Goal: Book appointment/travel/reservation

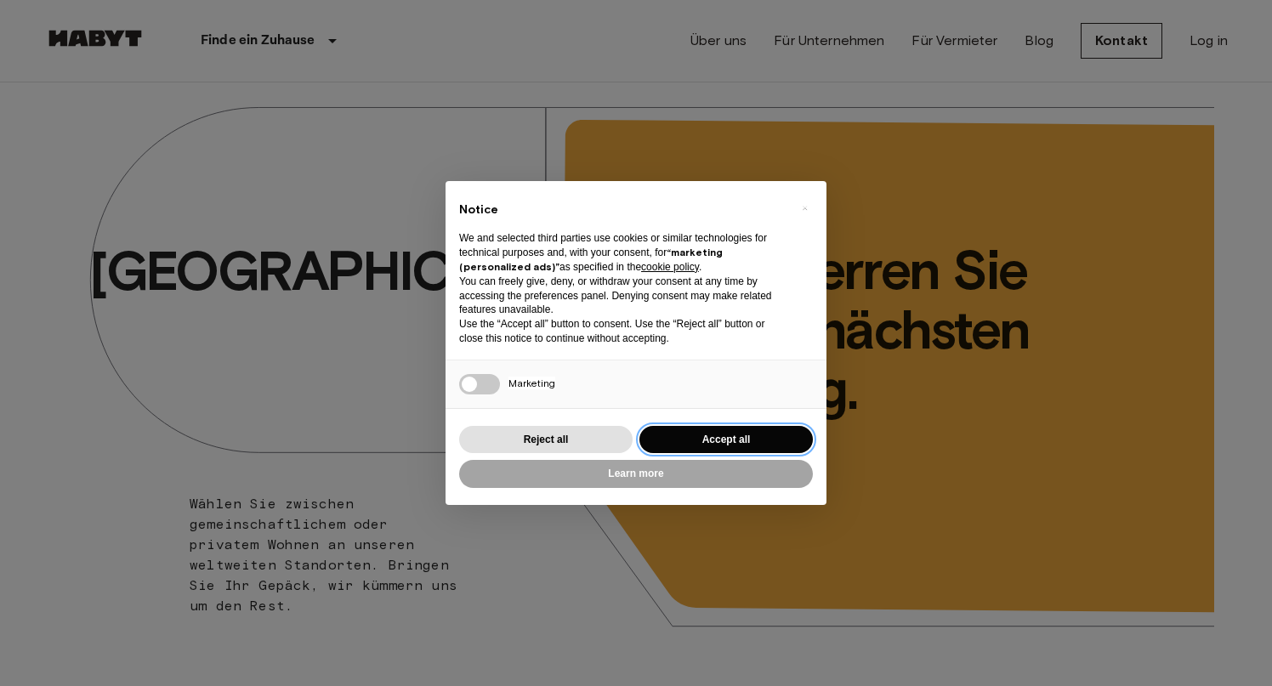
click at [729, 434] on button "Accept all" at bounding box center [726, 440] width 173 height 28
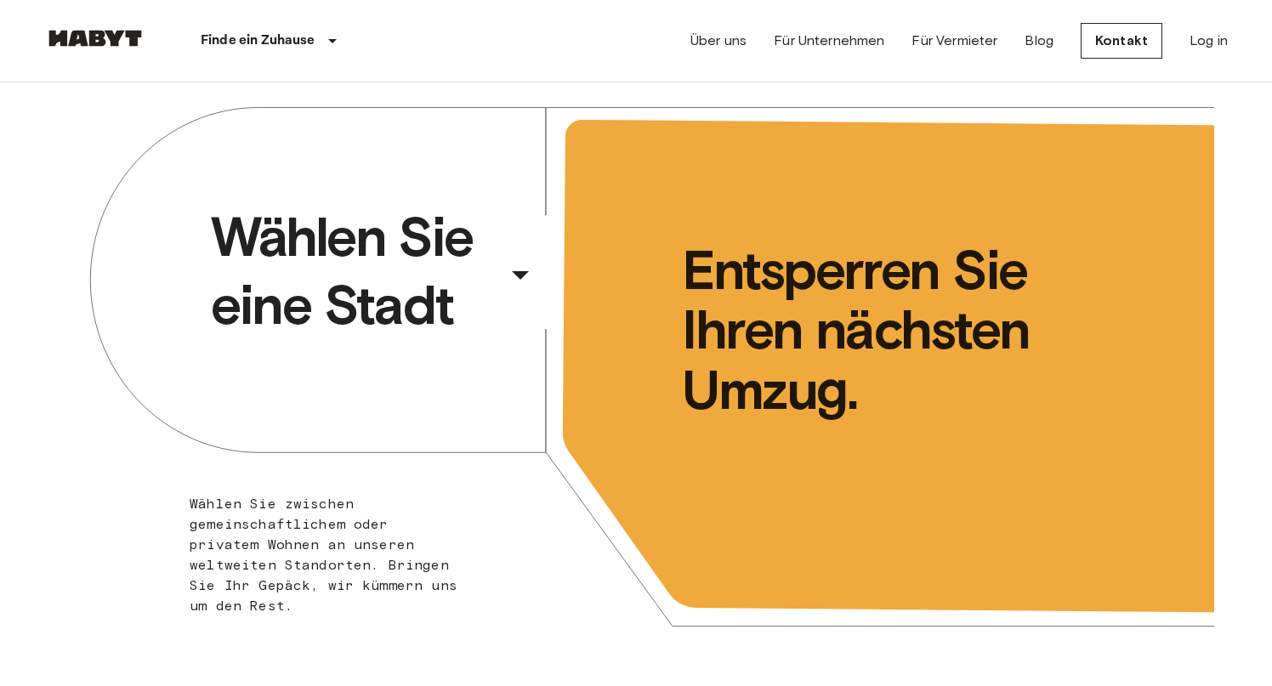
click at [516, 275] on div "​" at bounding box center [543, 288] width 175 height 35
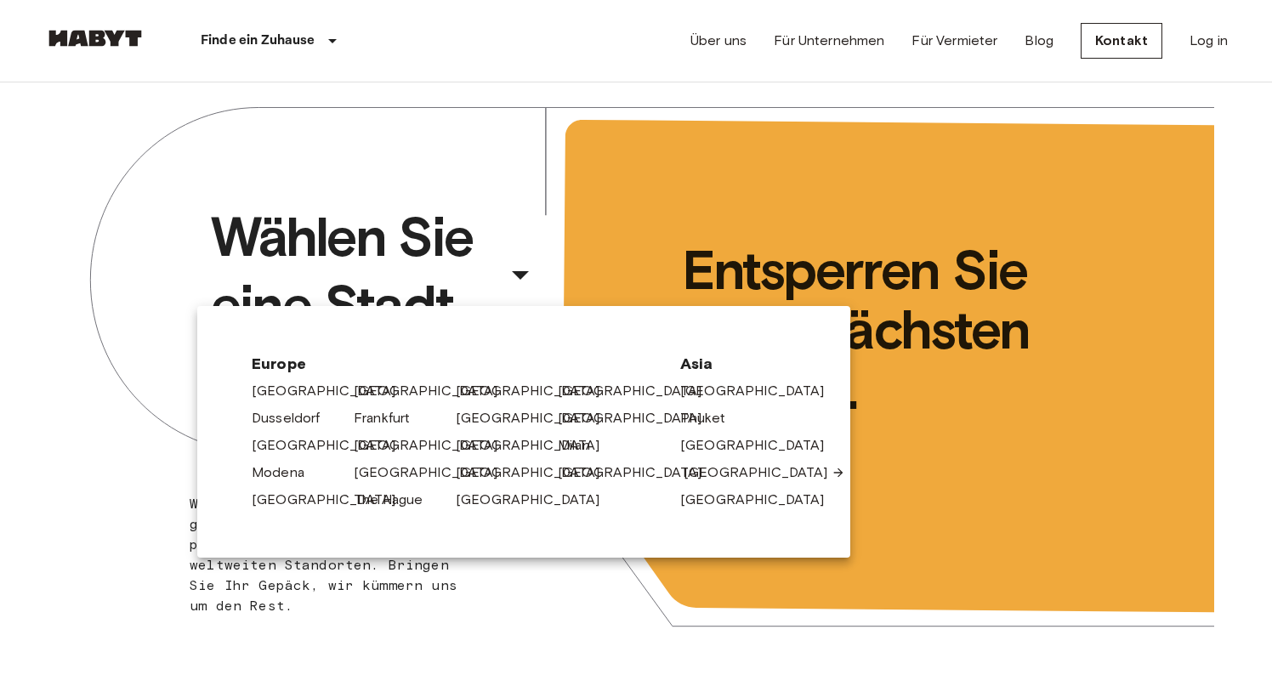
click at [705, 474] on link "Singapore" at bounding box center [765, 473] width 162 height 20
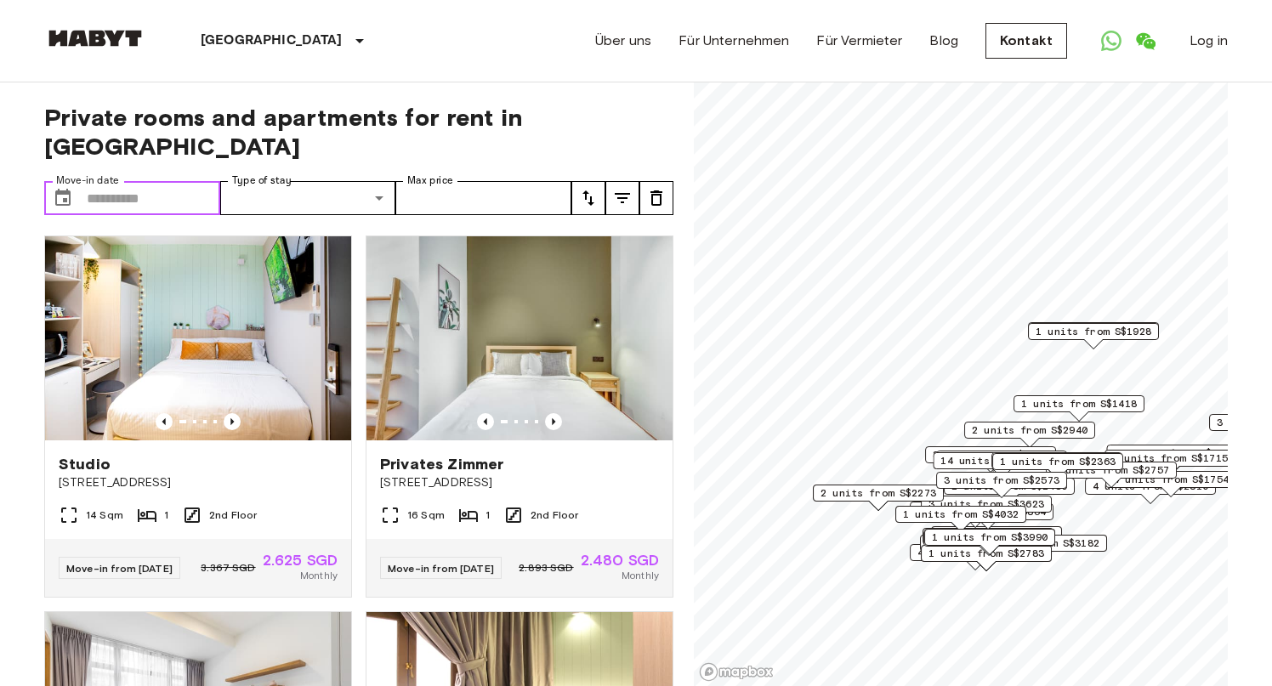
click at [134, 181] on input "Move-in date" at bounding box center [154, 198] width 134 height 34
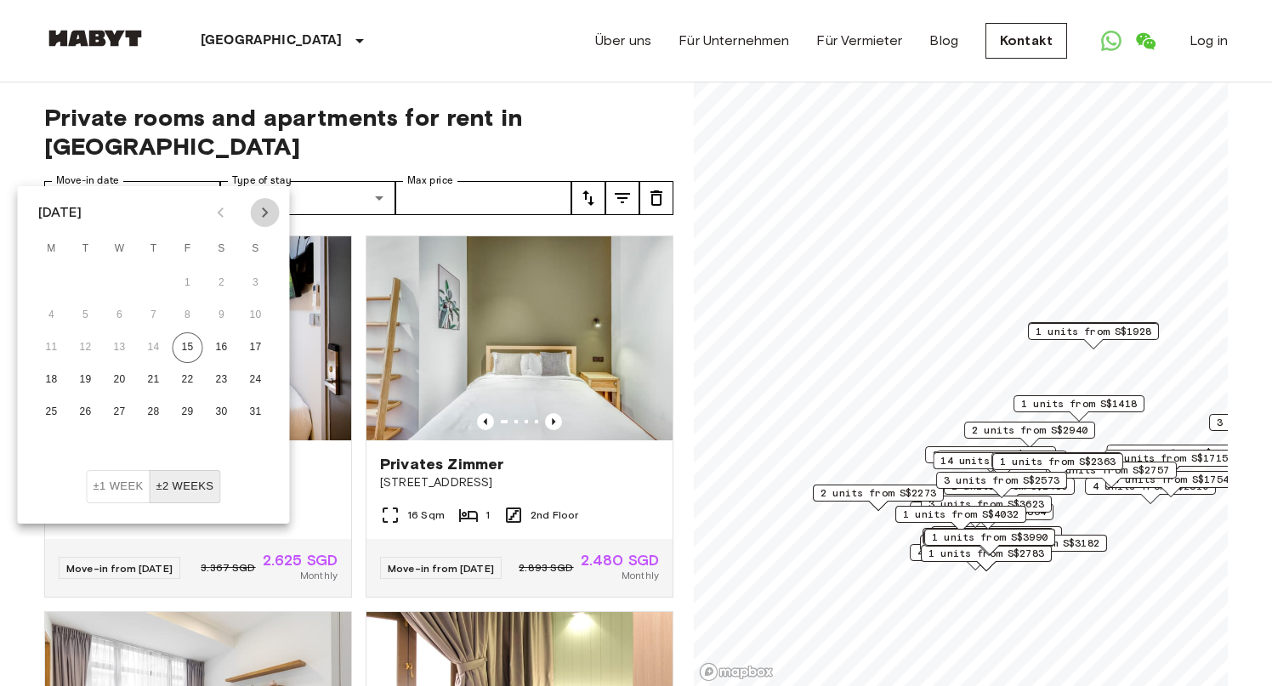
click at [267, 208] on icon "Next month" at bounding box center [265, 212] width 20 height 20
click at [122, 342] on button "17" at bounding box center [120, 348] width 31 height 31
type input "**********"
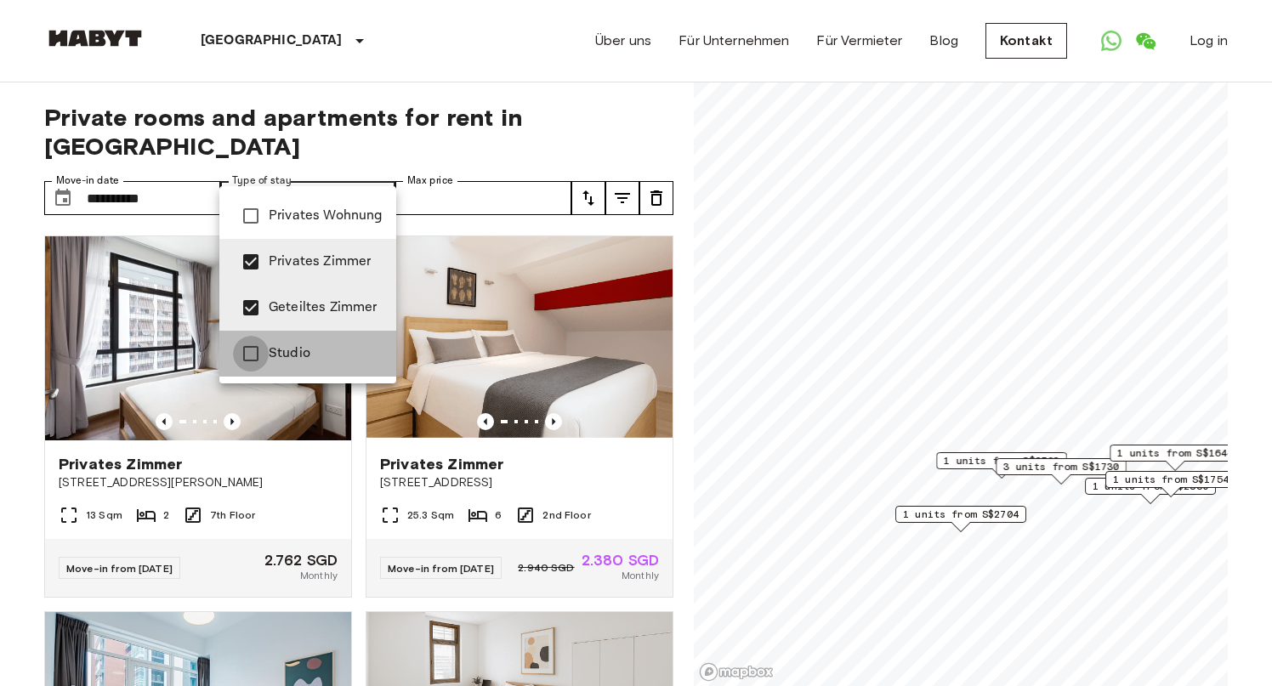
type input "**********"
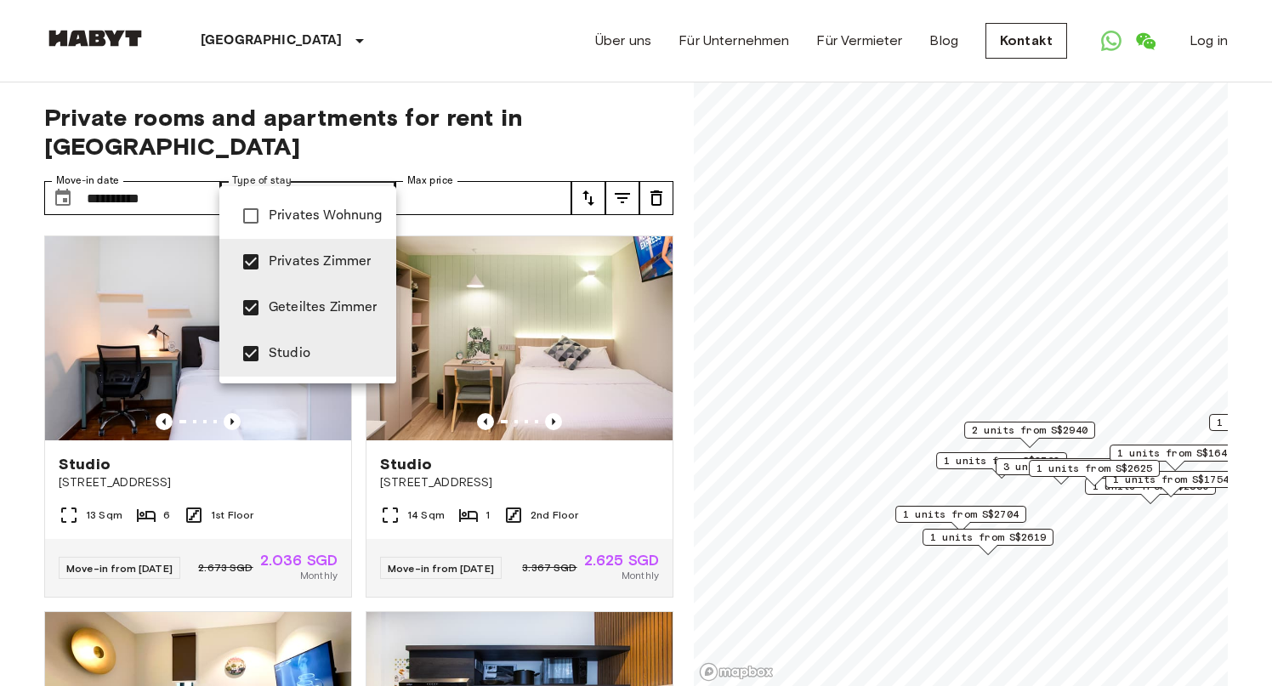
click at [492, 200] on div at bounding box center [636, 343] width 1272 height 686
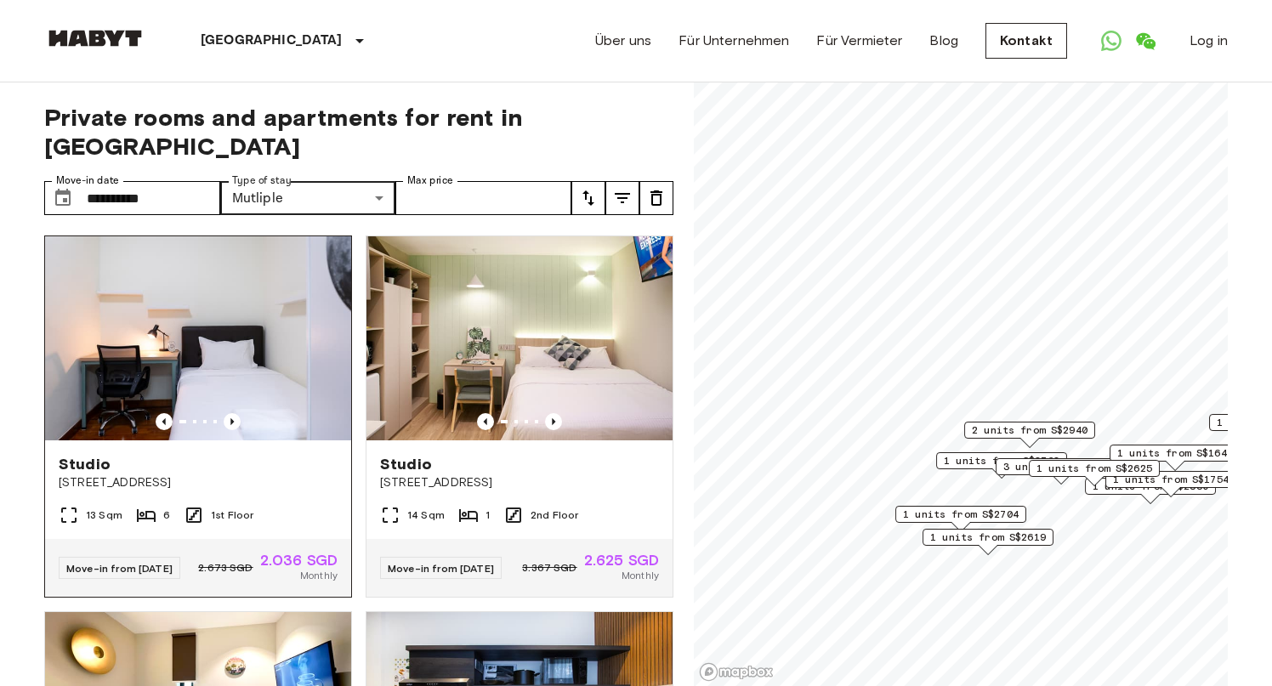
click at [151, 505] on icon at bounding box center [146, 515] width 20 height 20
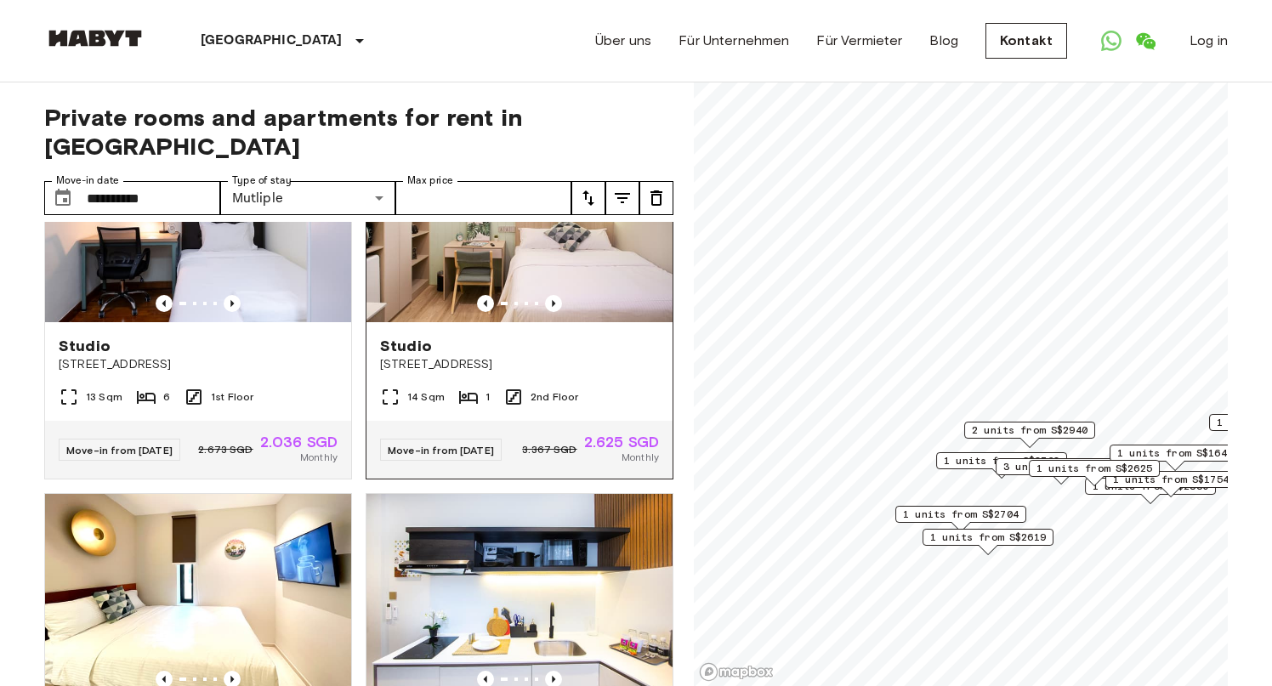
scroll to position [114, 0]
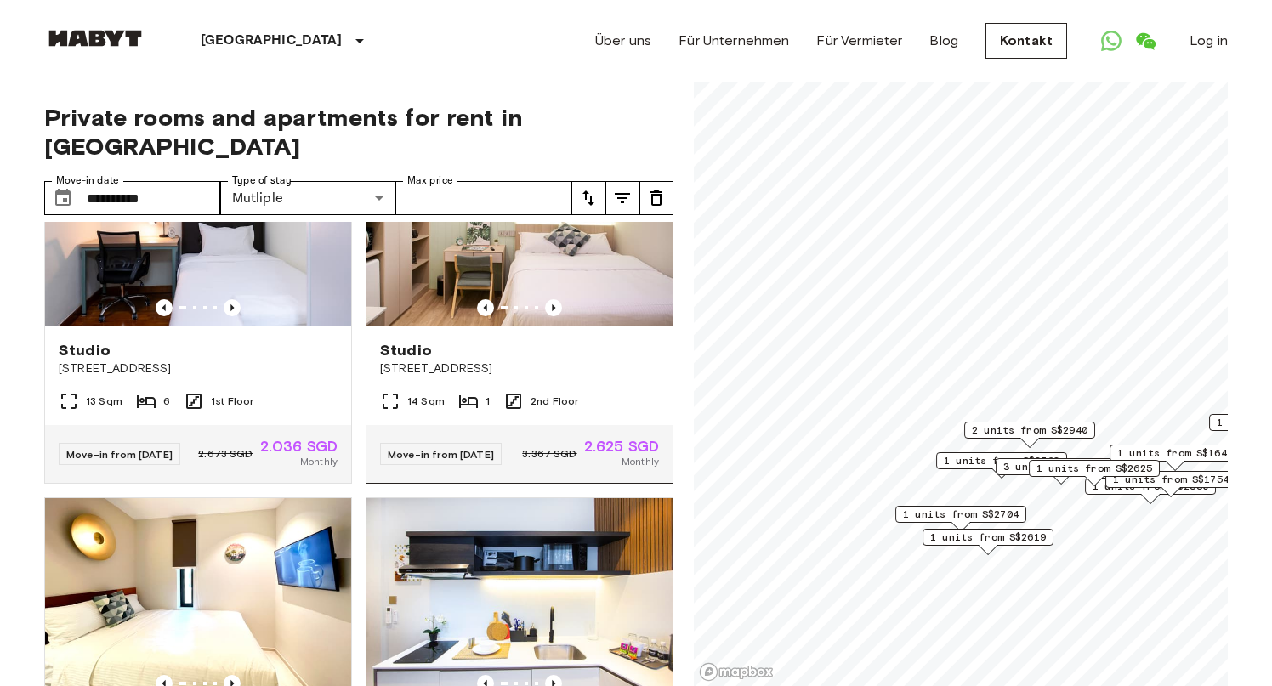
click at [524, 327] on div "Studio 115 Geylang Road Singapore" at bounding box center [520, 359] width 306 height 65
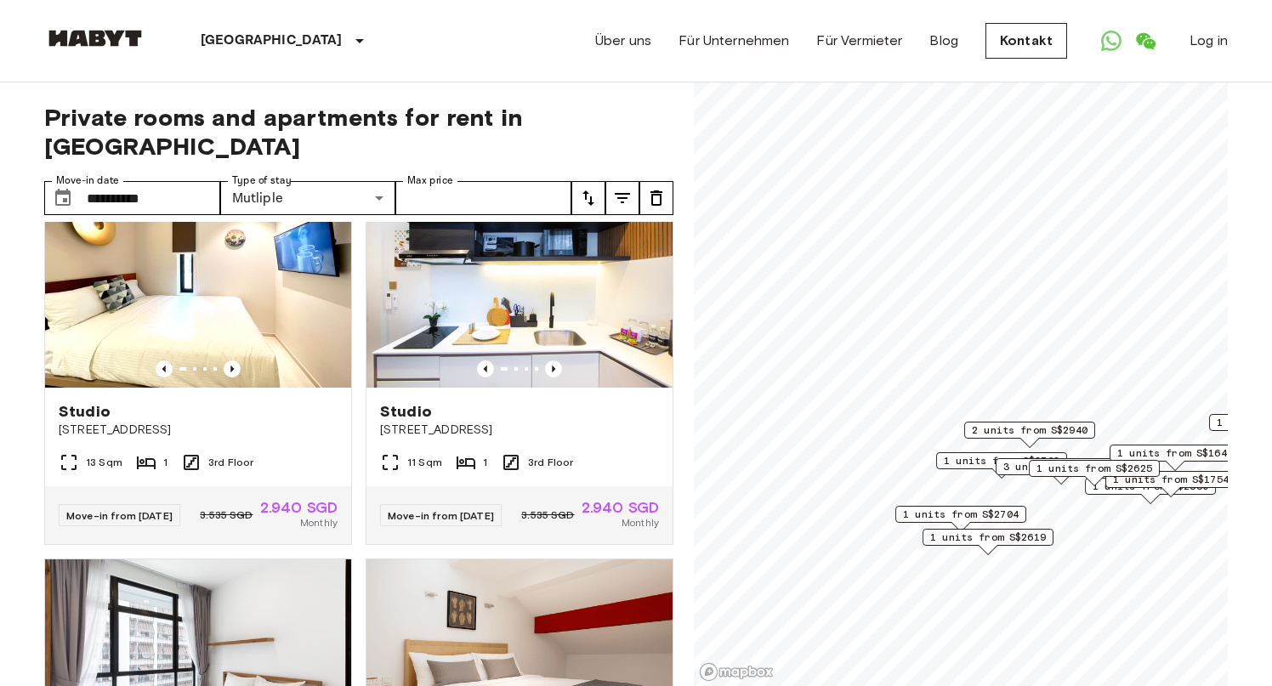
scroll to position [435, 0]
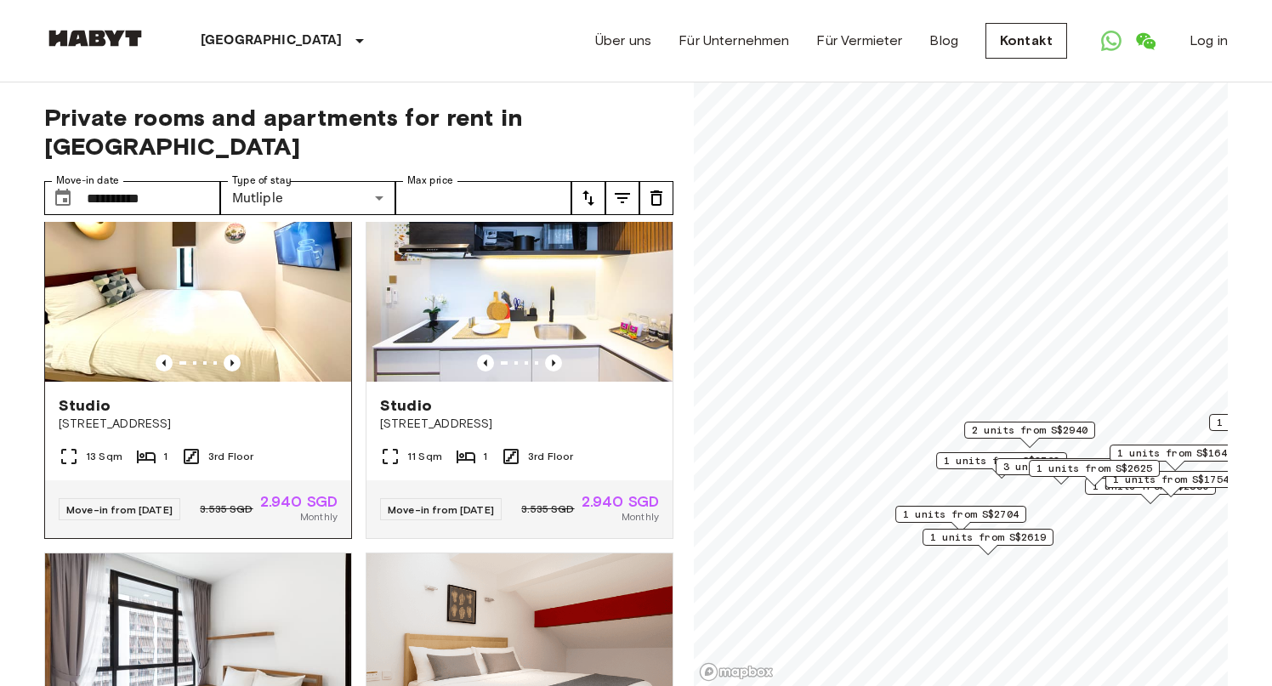
click at [223, 295] on img at bounding box center [198, 280] width 306 height 204
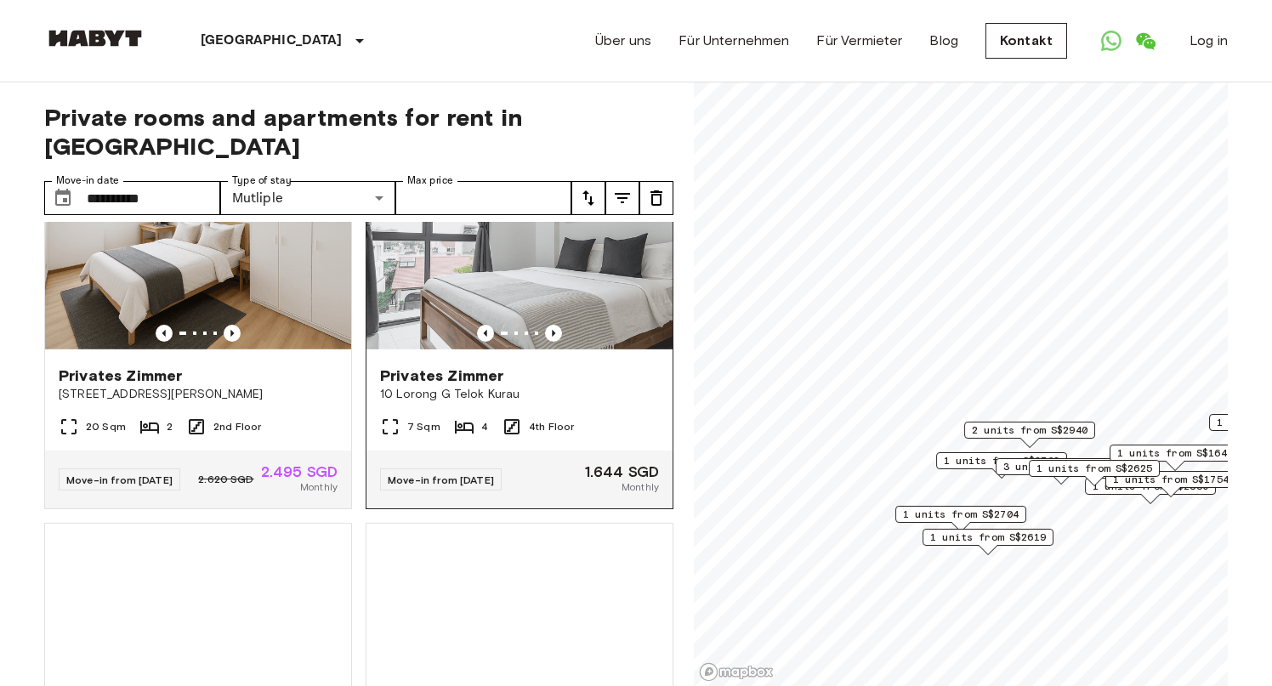
scroll to position [1579, 0]
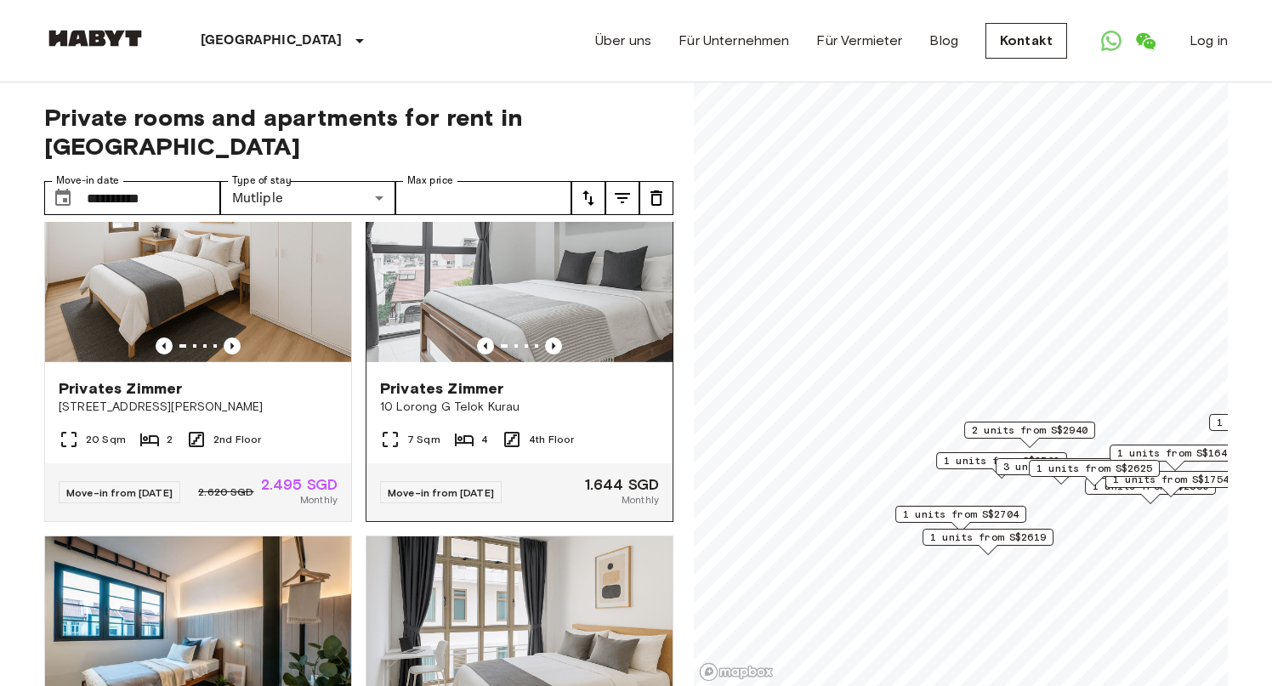
click at [533, 335] on img at bounding box center [520, 263] width 306 height 204
click at [117, 35] on img at bounding box center [95, 38] width 102 height 17
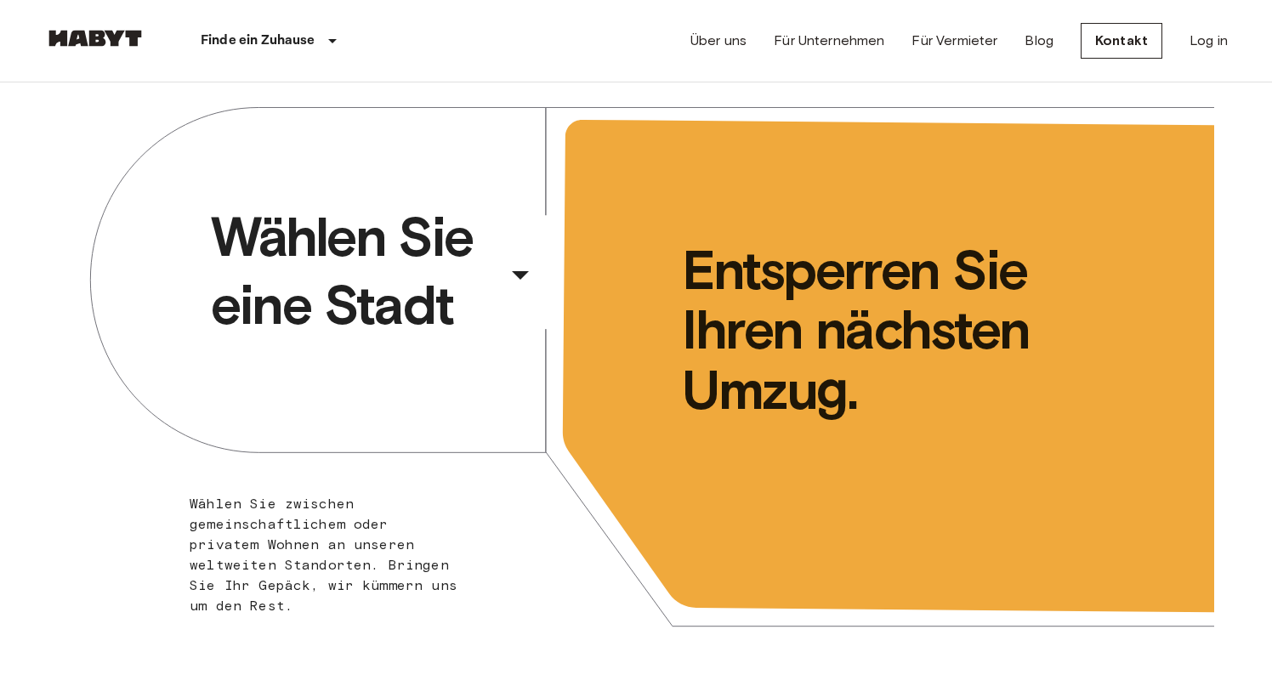
click at [396, 269] on span "Wählen Sie eine Stadt" at bounding box center [355, 271] width 289 height 136
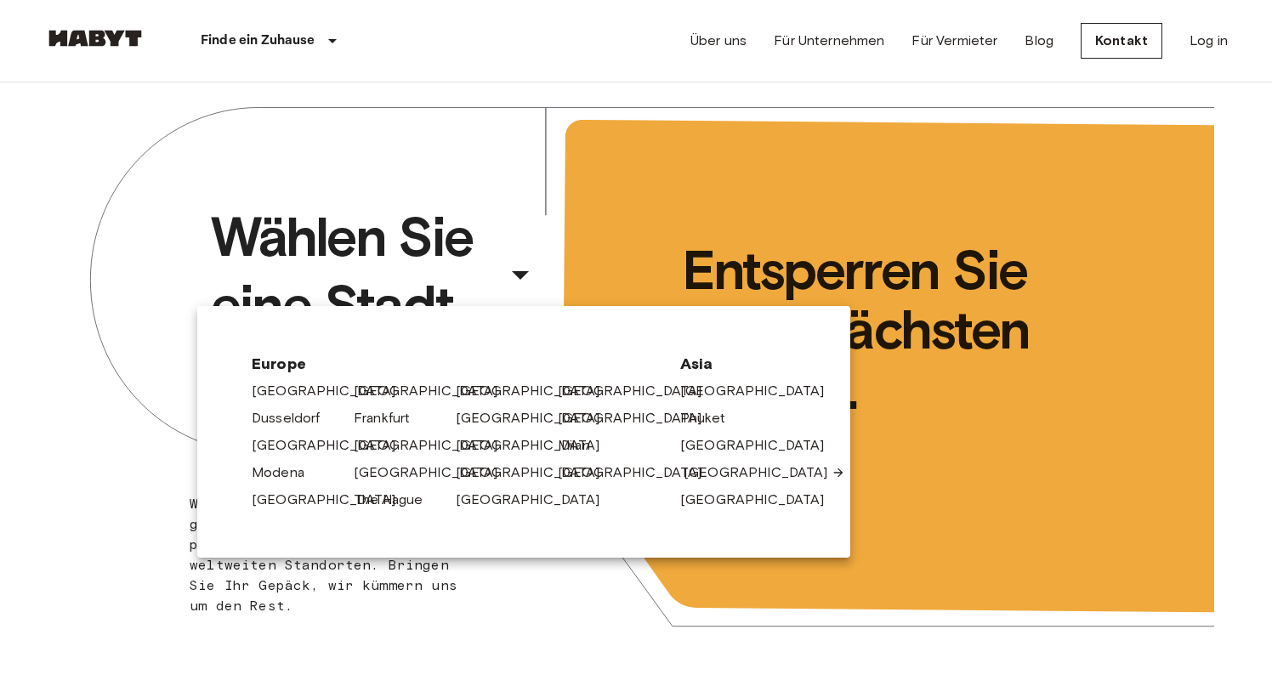
click at [696, 473] on link "Singapore" at bounding box center [765, 473] width 162 height 20
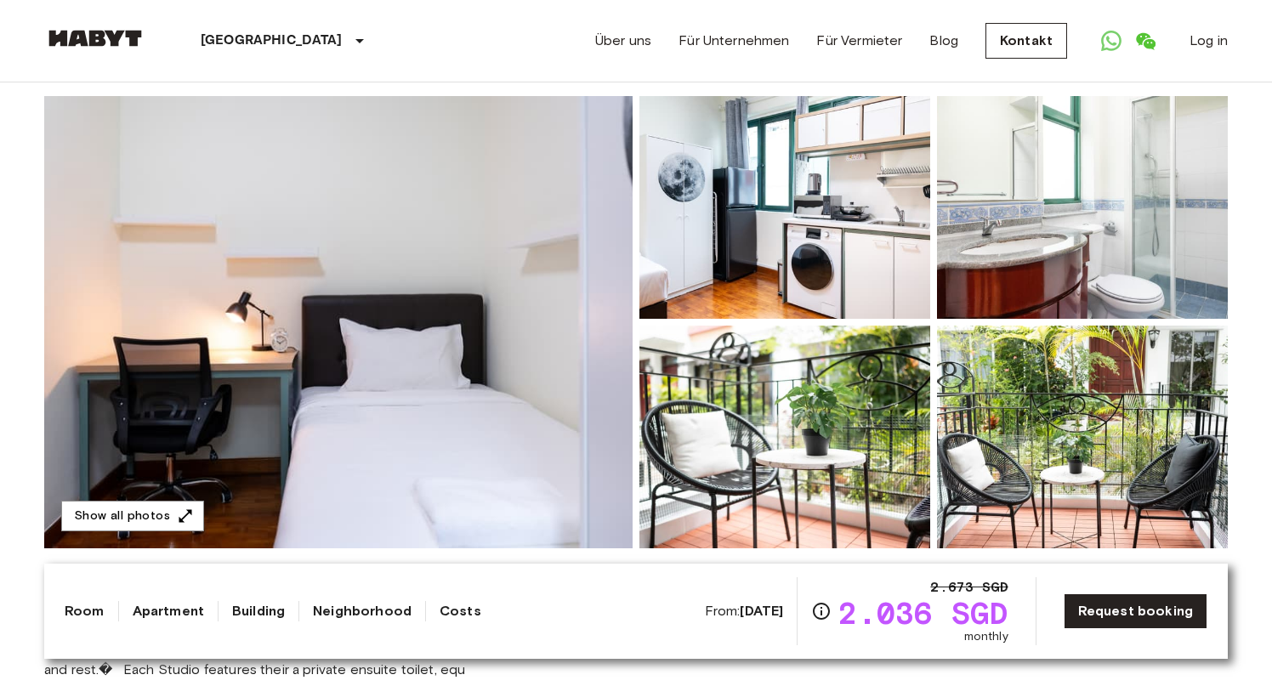
scroll to position [111, 0]
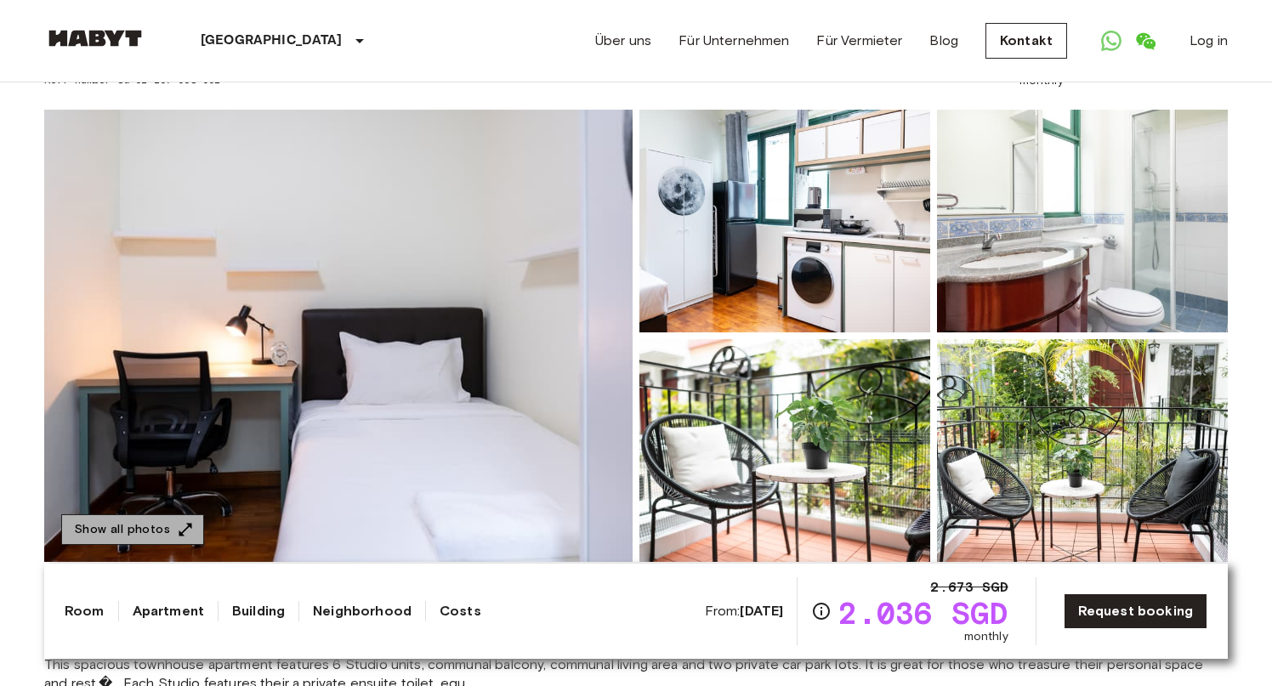
click at [163, 532] on button "Show all photos" at bounding box center [132, 529] width 143 height 31
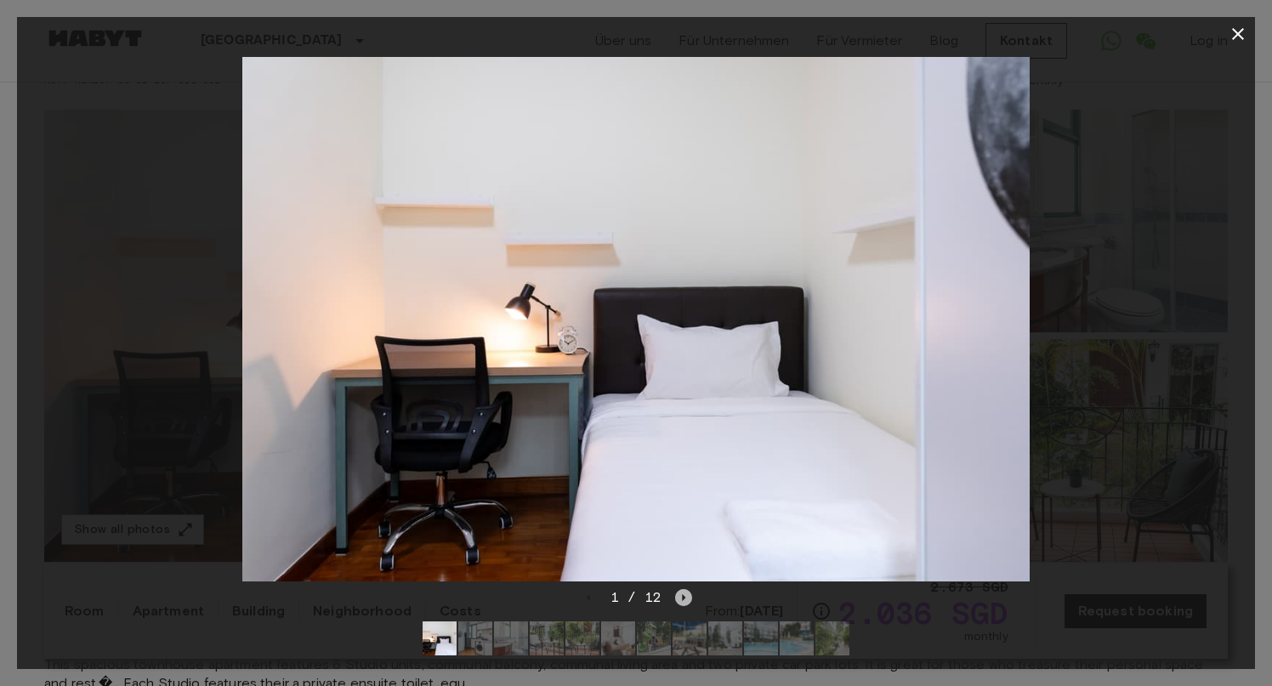
click at [683, 595] on icon "Next image" at bounding box center [684, 597] width 3 height 7
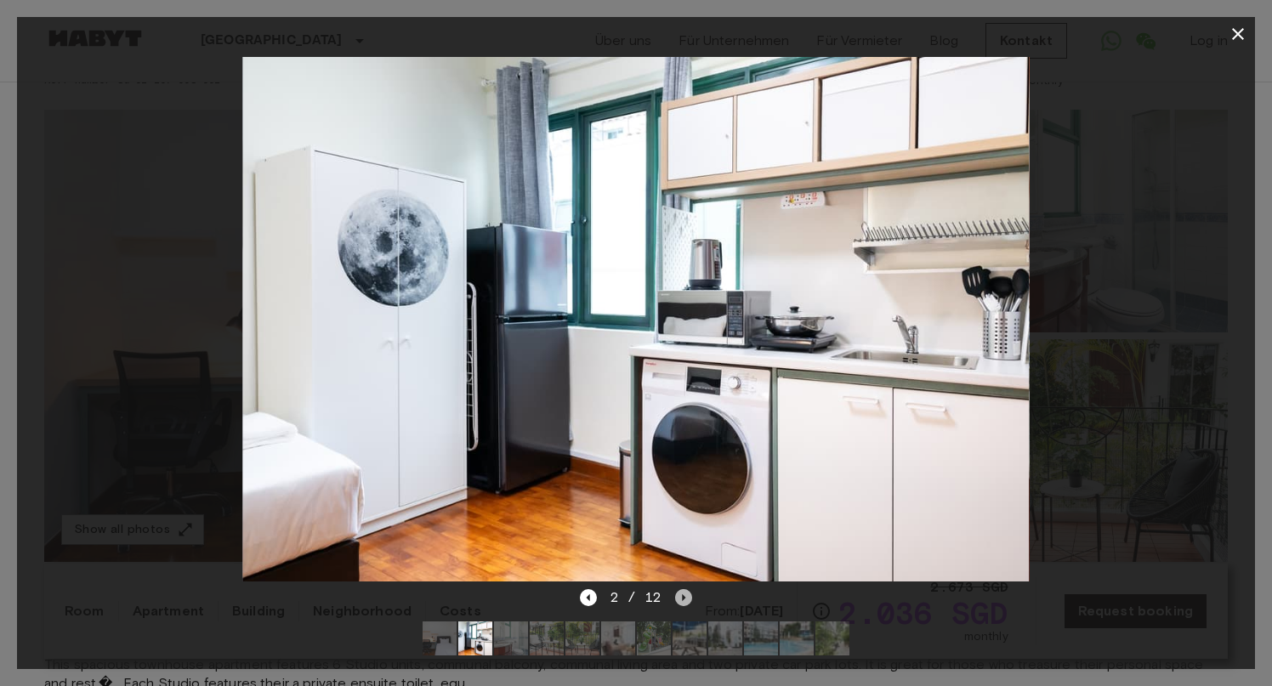
click at [683, 595] on icon "Next image" at bounding box center [684, 597] width 3 height 7
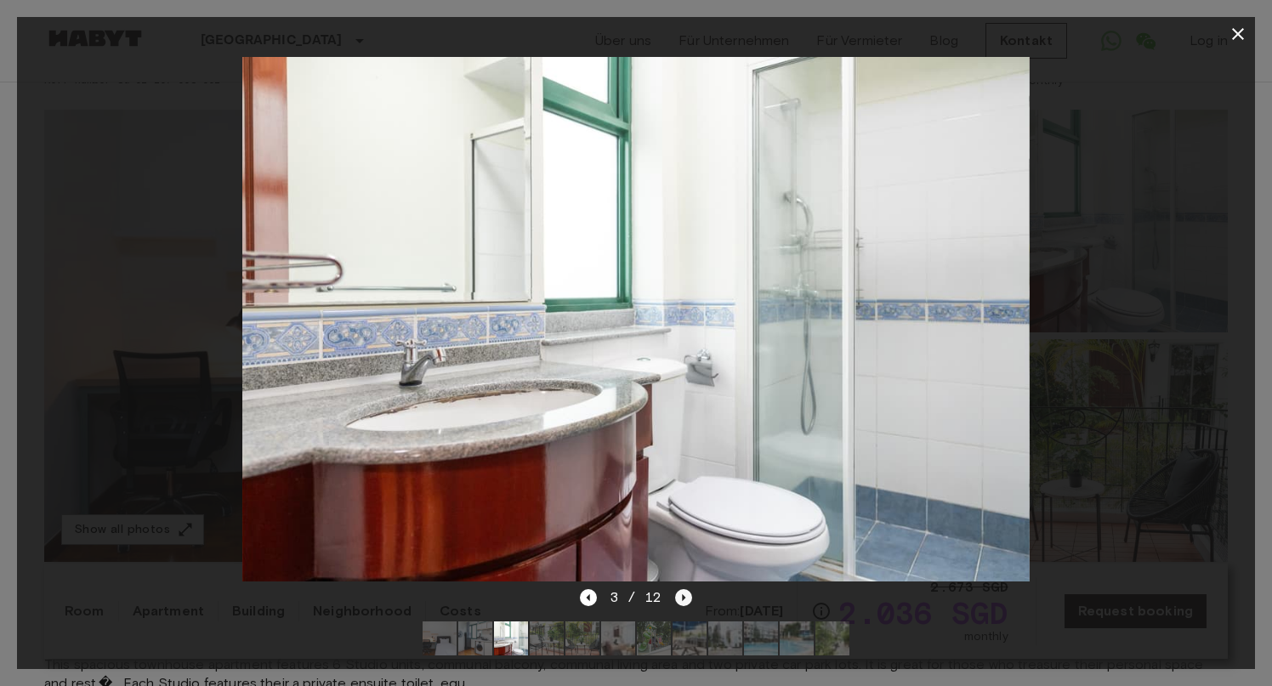
click at [683, 595] on icon "Next image" at bounding box center [684, 597] width 3 height 7
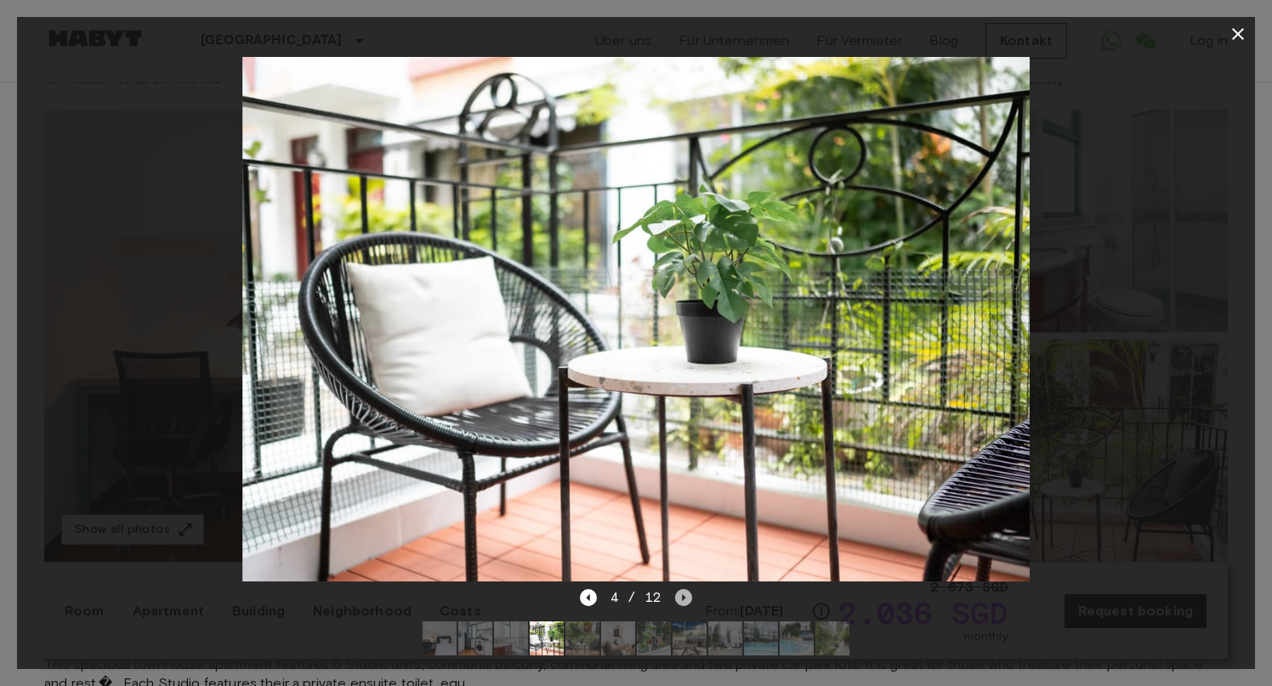
click at [683, 595] on icon "Next image" at bounding box center [684, 597] width 3 height 7
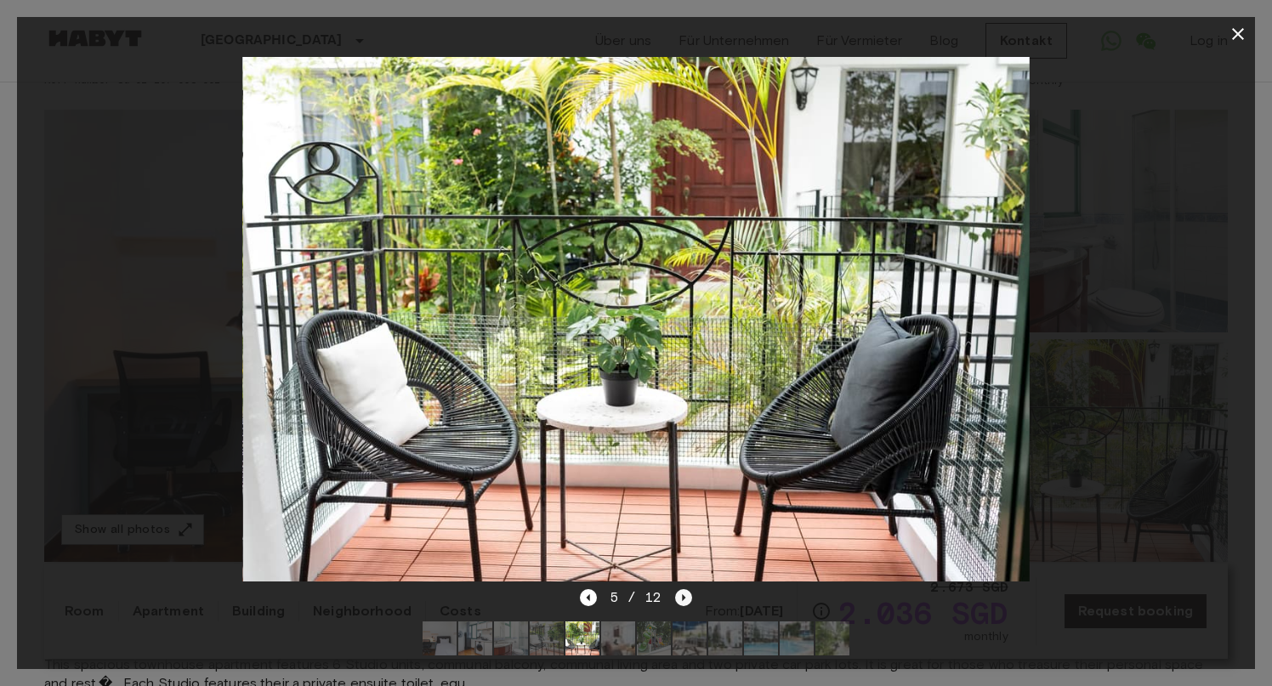
click at [683, 595] on icon "Next image" at bounding box center [684, 597] width 3 height 7
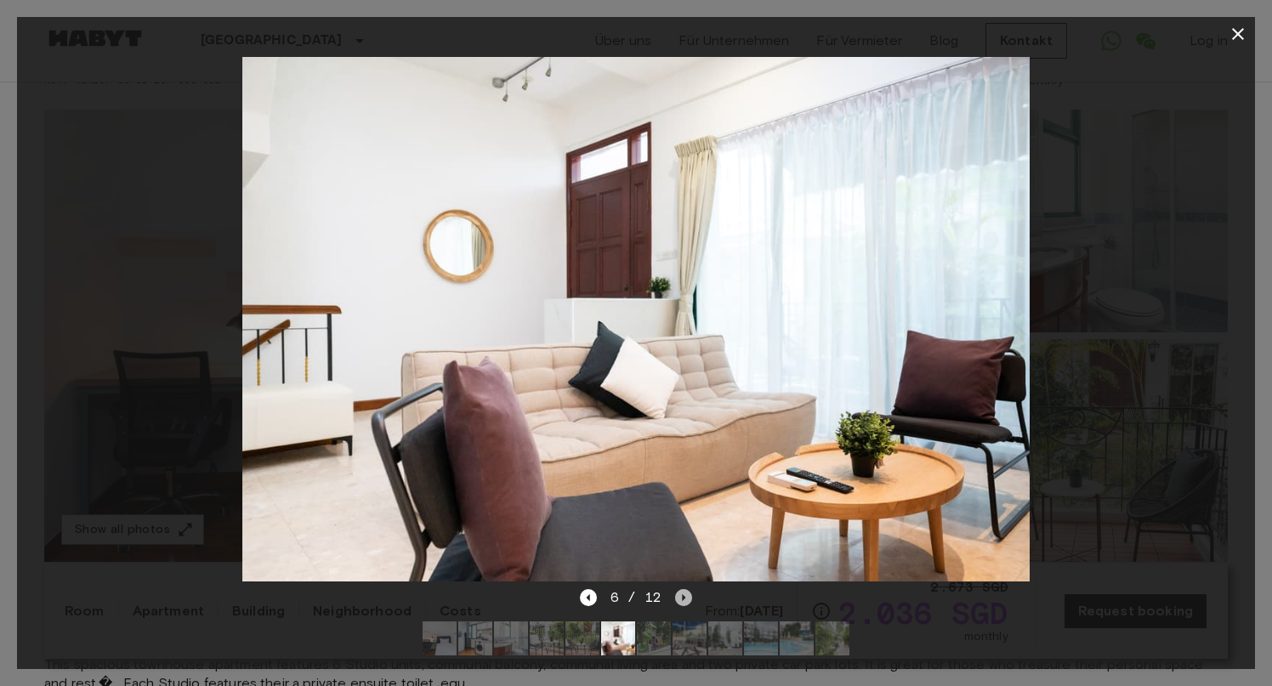
click at [683, 595] on icon "Next image" at bounding box center [684, 597] width 3 height 7
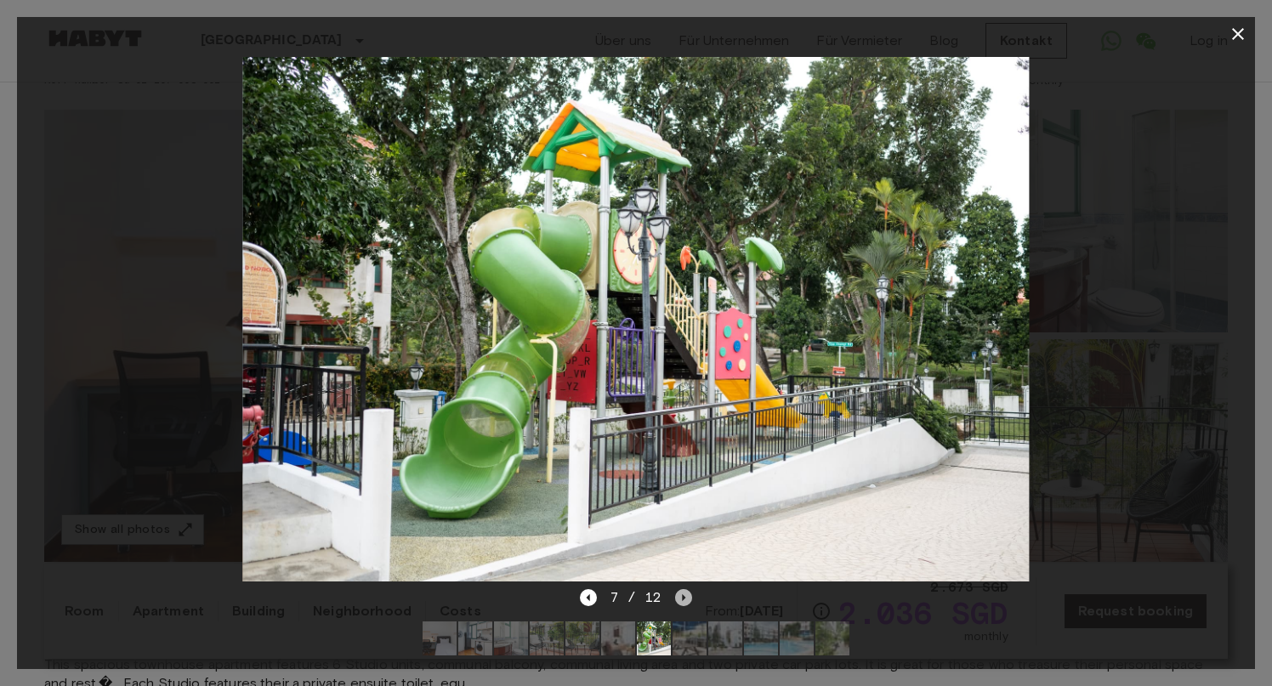
click at [683, 595] on icon "Next image" at bounding box center [684, 597] width 3 height 7
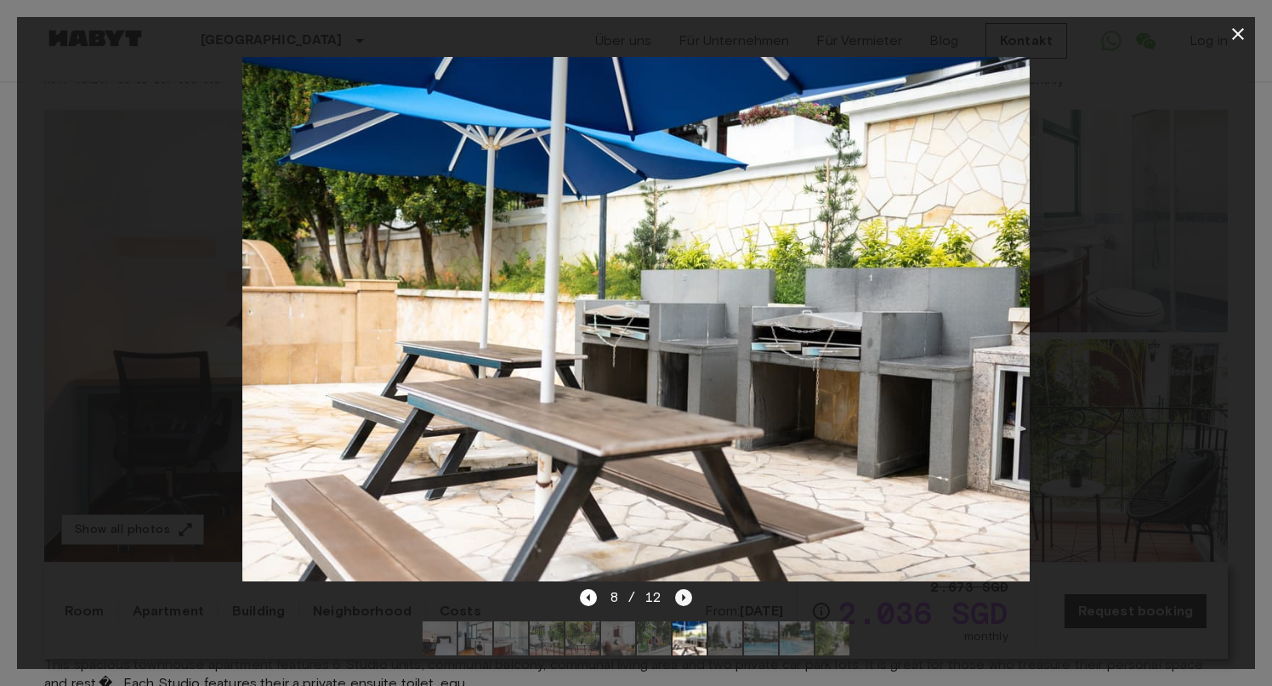
click at [683, 595] on icon "Next image" at bounding box center [684, 597] width 3 height 7
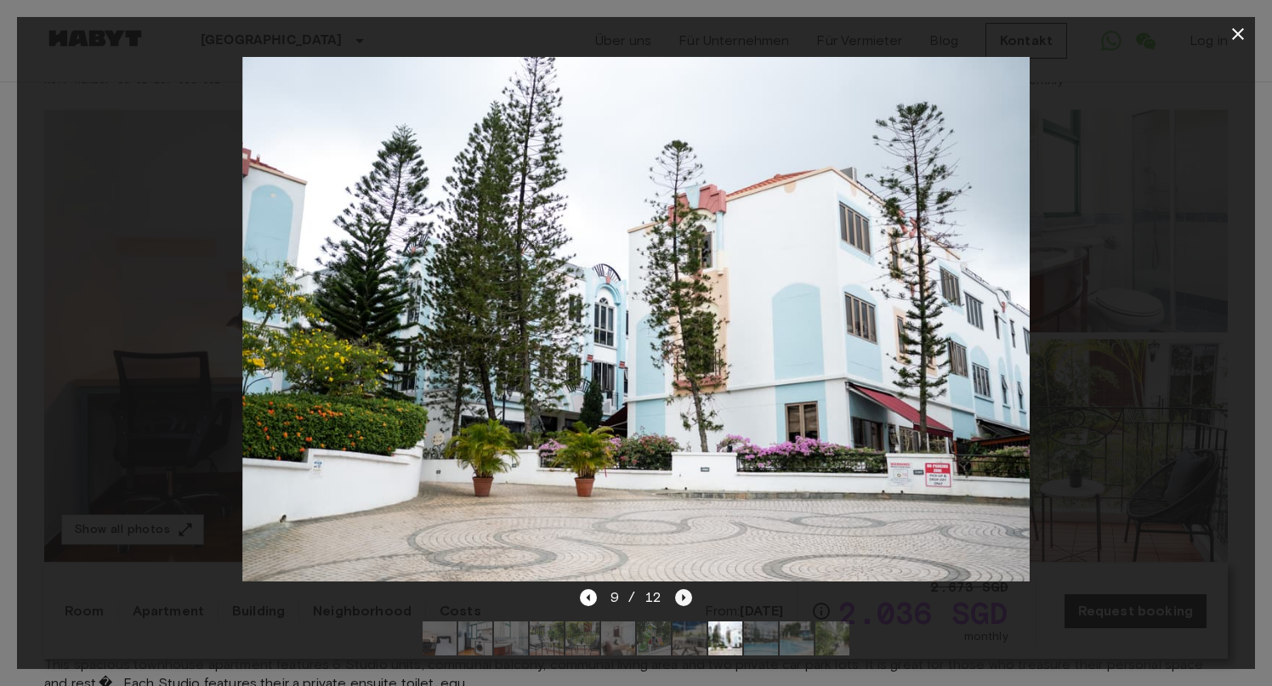
click at [683, 595] on icon "Next image" at bounding box center [684, 597] width 3 height 7
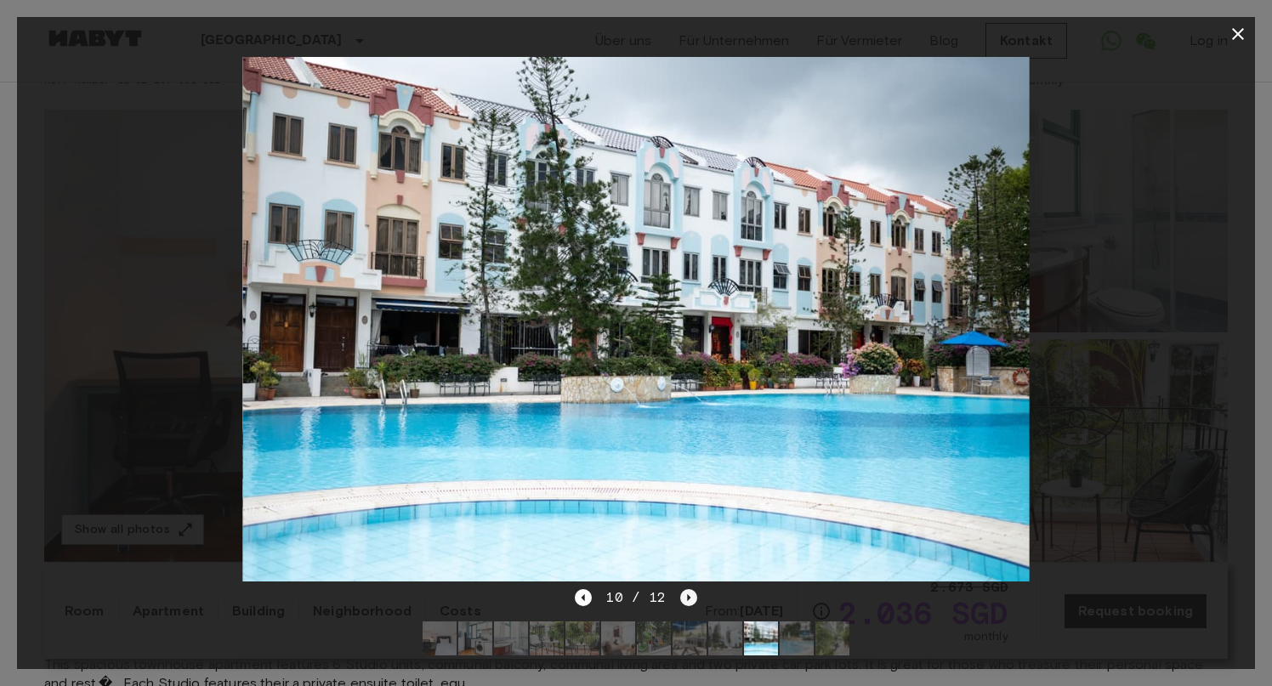
click at [682, 595] on icon "Next image" at bounding box center [688, 597] width 17 height 17
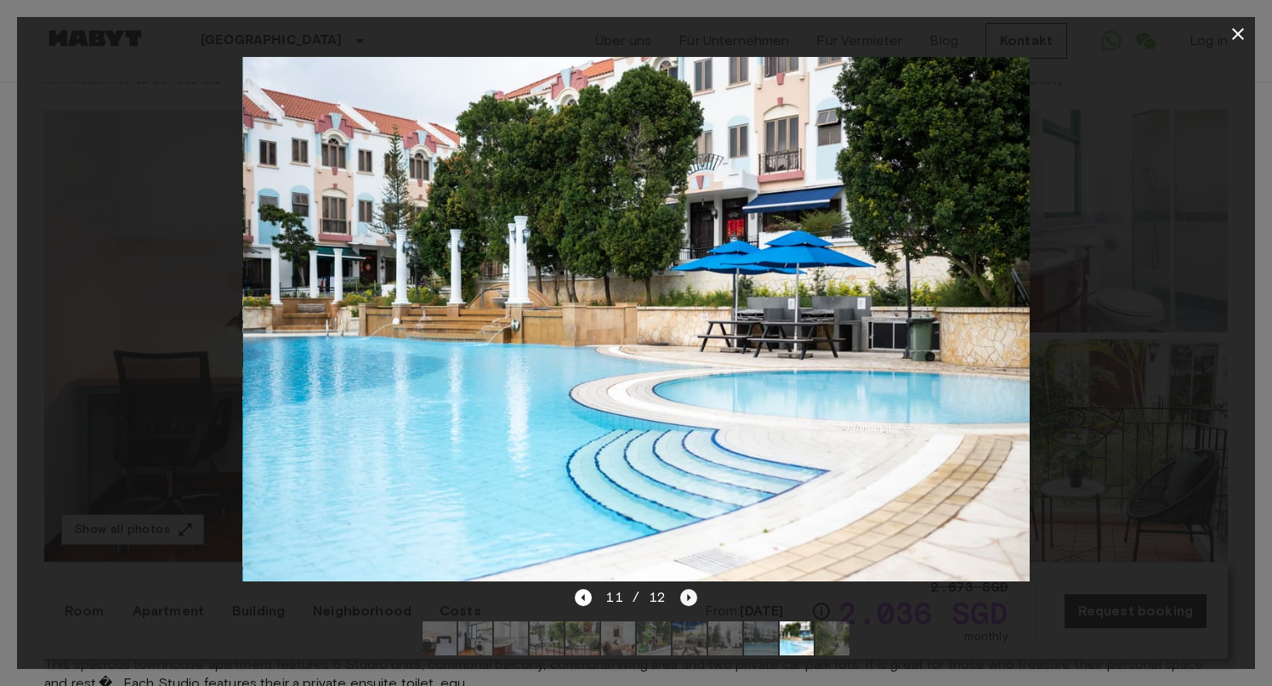
click at [682, 595] on icon "Next image" at bounding box center [688, 597] width 17 height 17
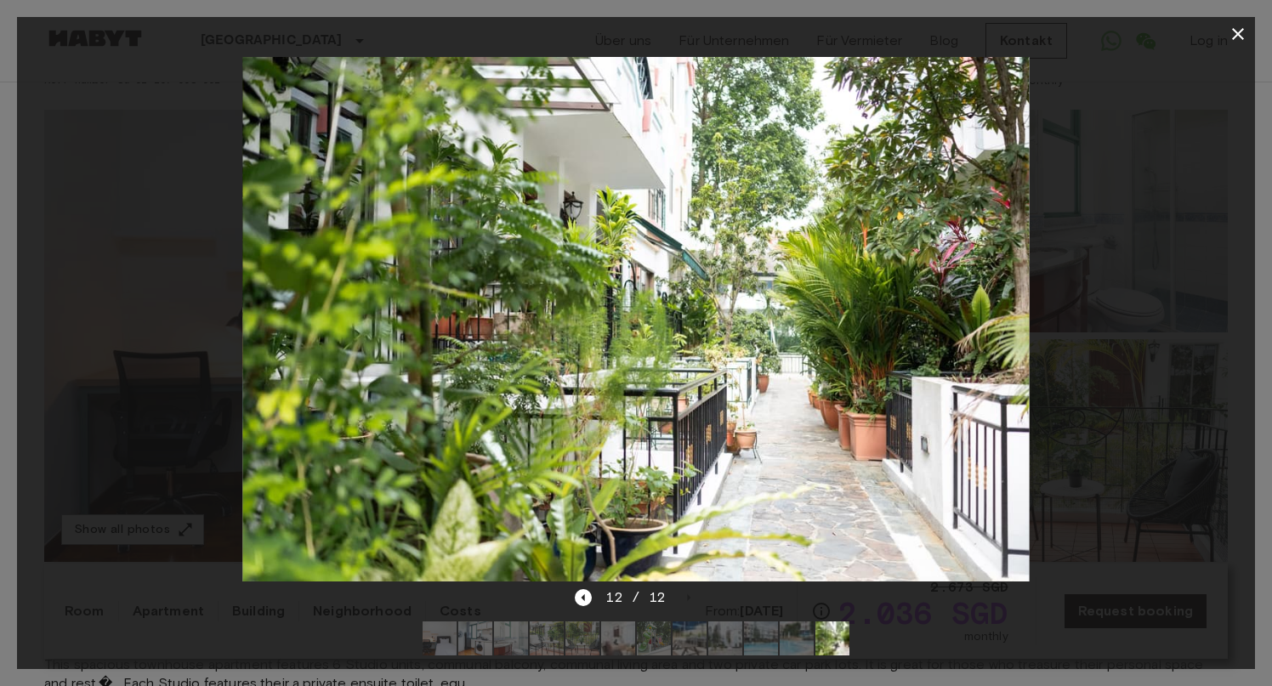
click at [1237, 31] on icon "button" at bounding box center [1238, 34] width 20 height 20
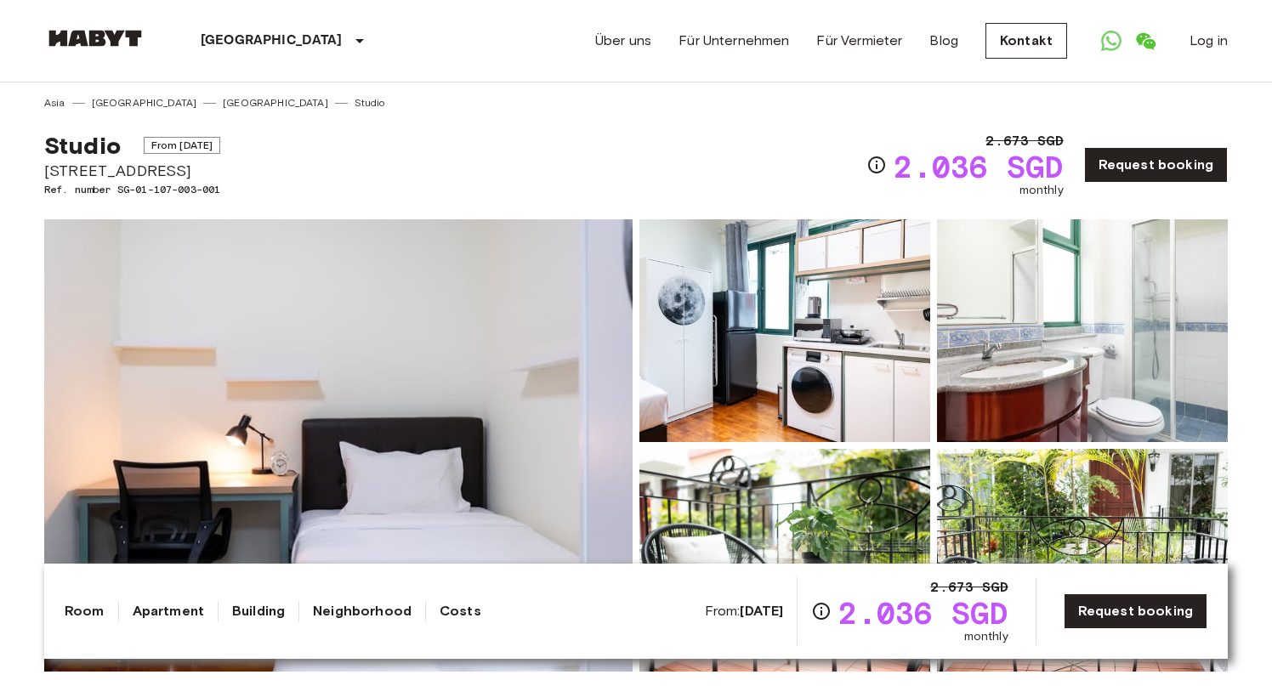
scroll to position [0, 0]
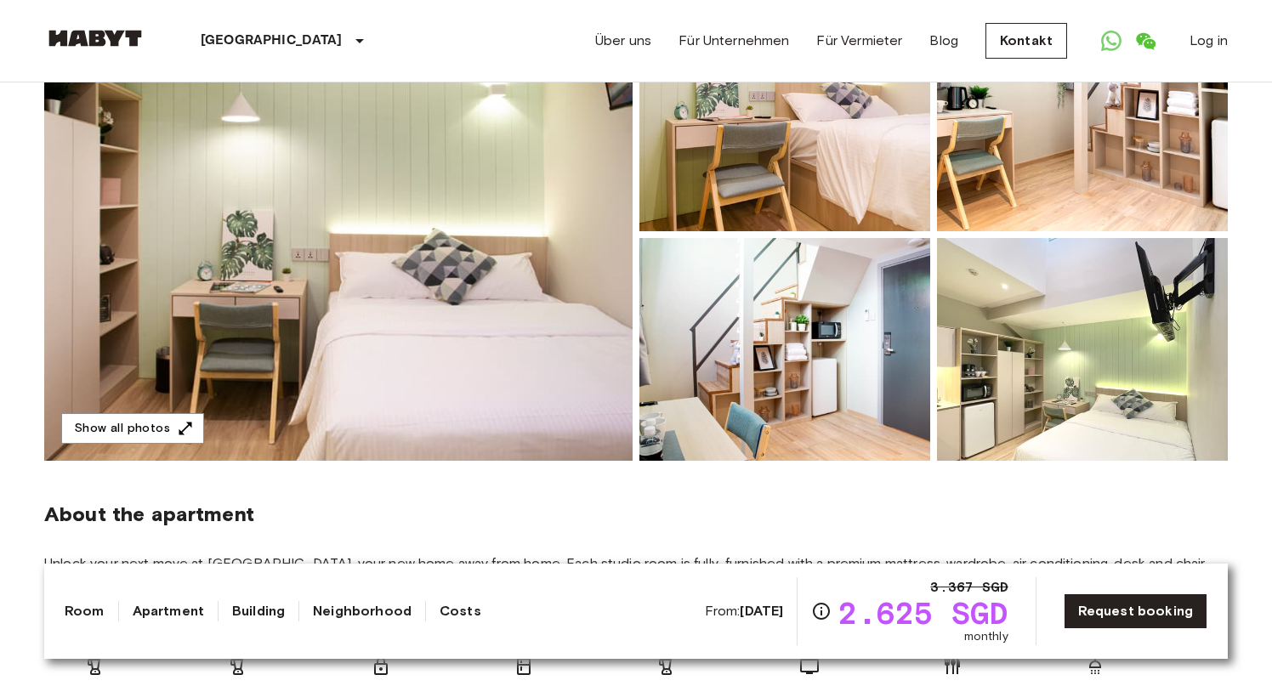
scroll to position [219, 0]
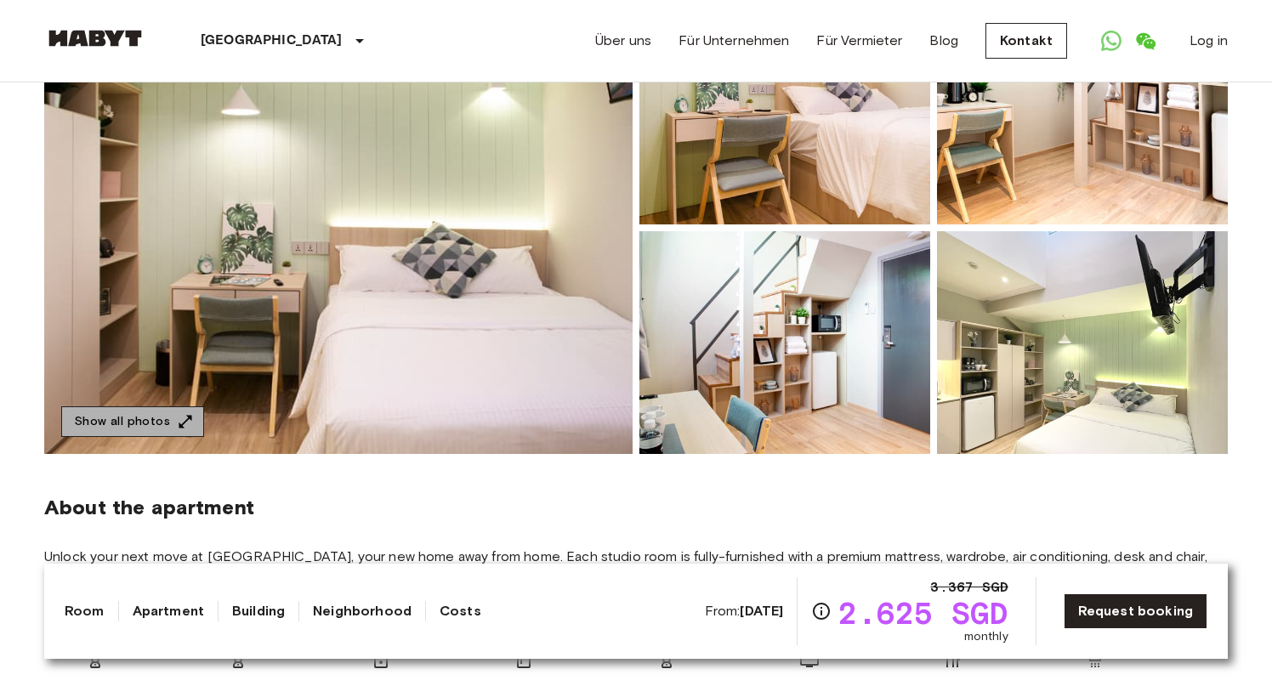
click at [181, 418] on icon "button" at bounding box center [185, 421] width 17 height 17
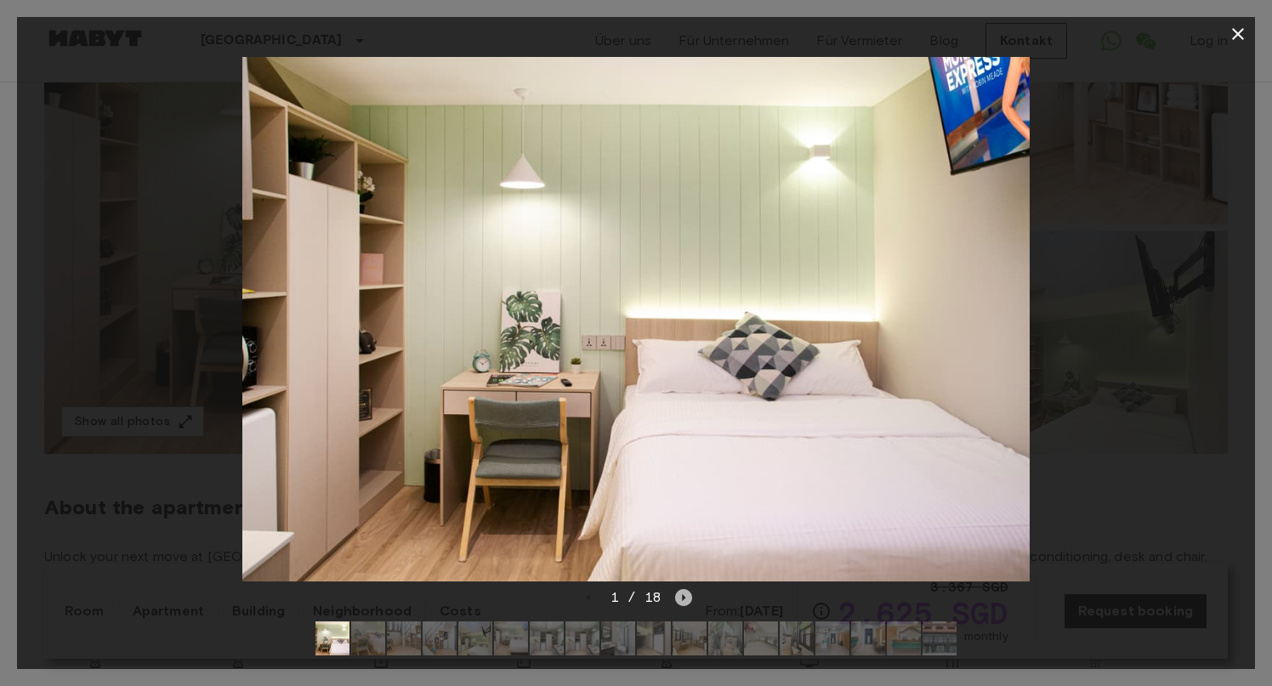
click at [686, 599] on icon "Next image" at bounding box center [683, 597] width 17 height 17
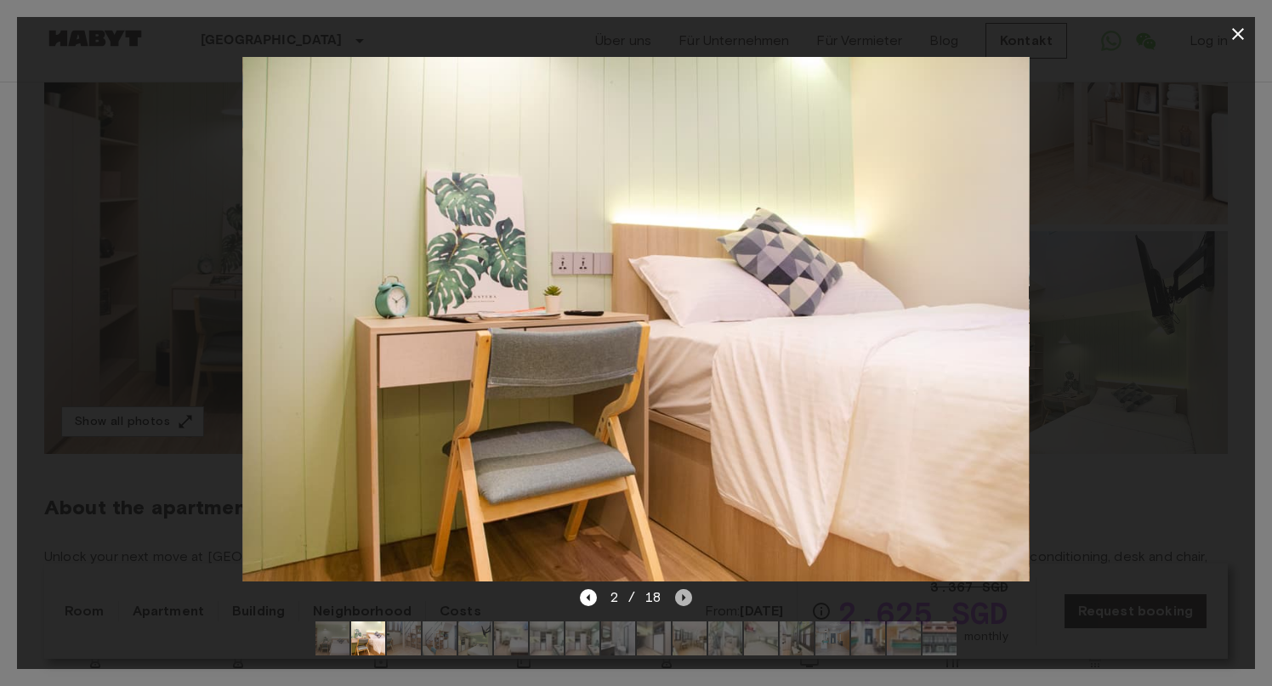
click at [686, 599] on icon "Next image" at bounding box center [683, 597] width 17 height 17
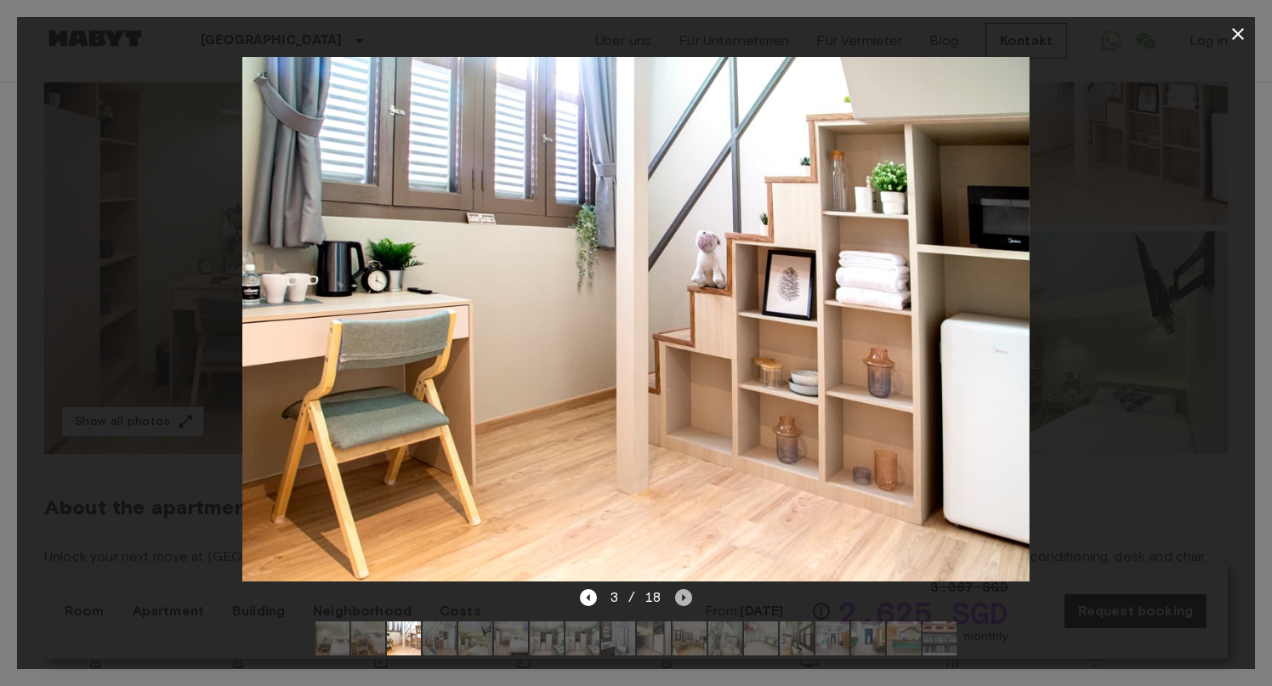
click at [686, 599] on icon "Next image" at bounding box center [683, 597] width 17 height 17
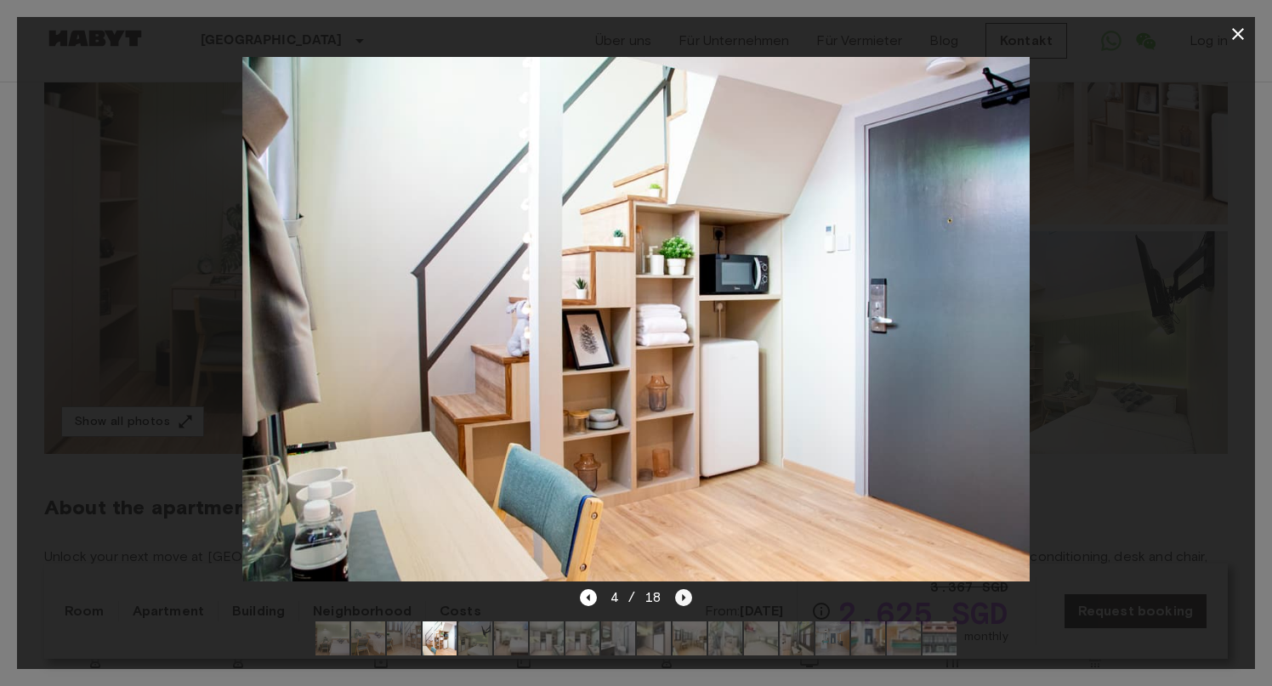
click at [686, 599] on icon "Next image" at bounding box center [683, 597] width 17 height 17
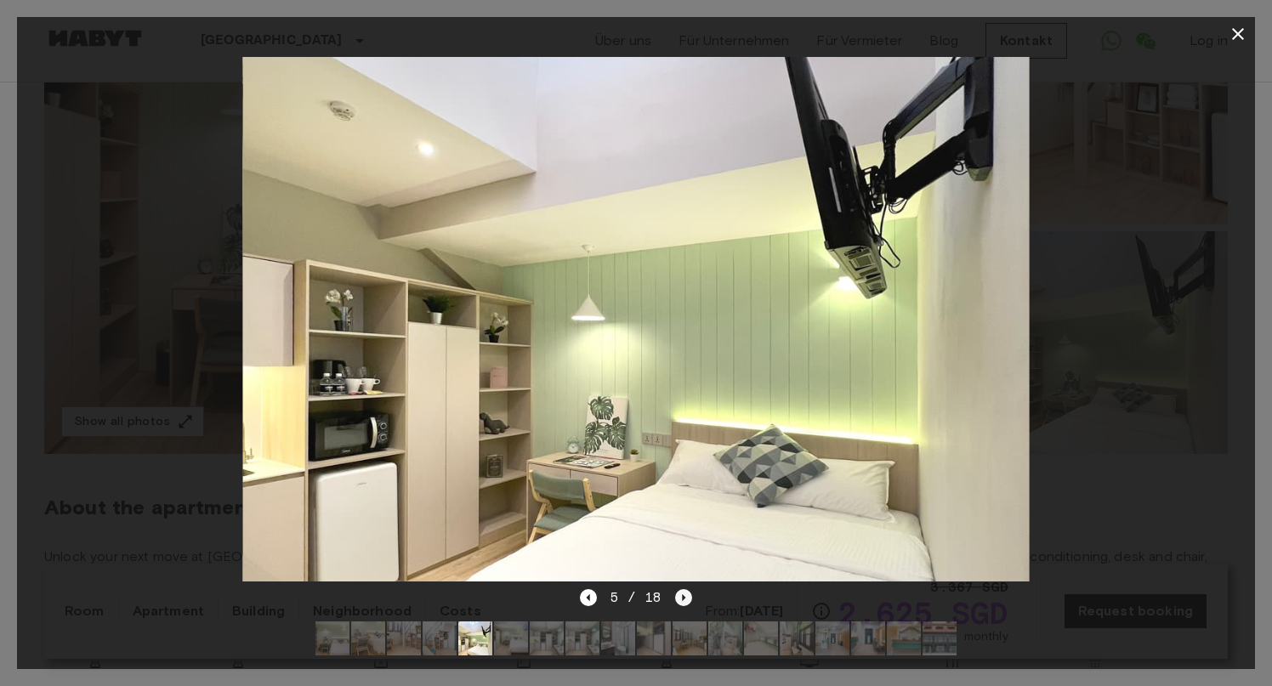
click at [686, 599] on icon "Next image" at bounding box center [683, 597] width 17 height 17
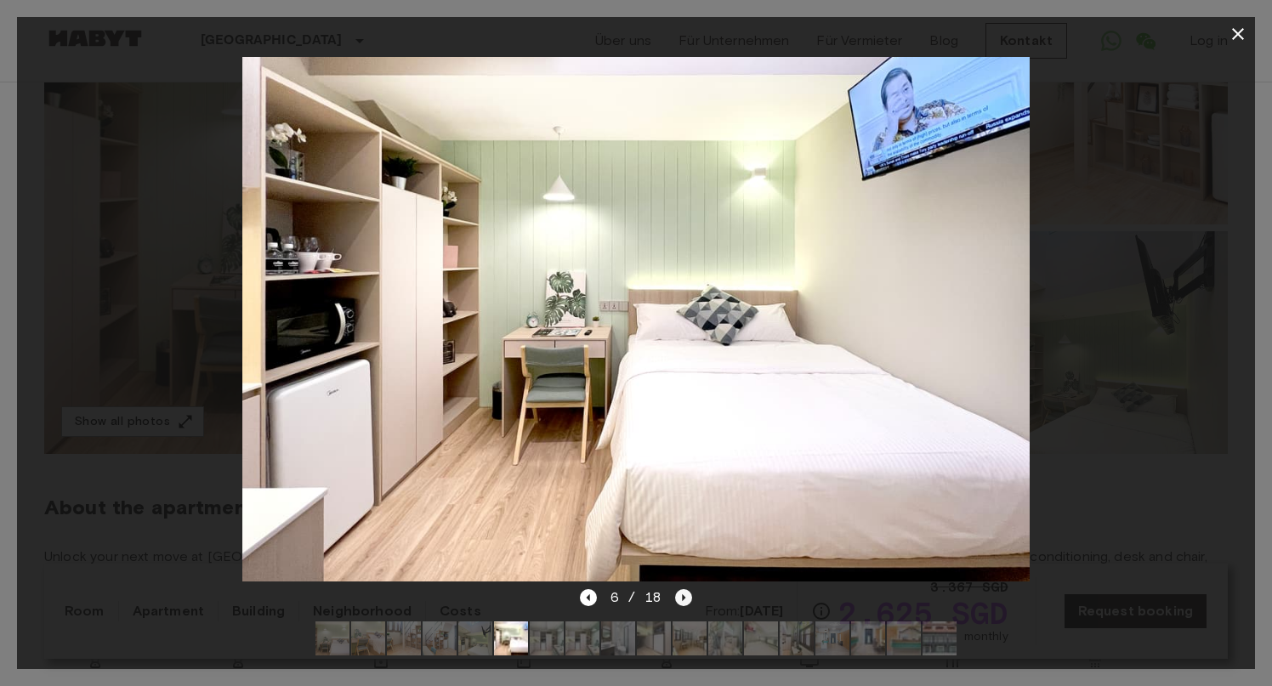
click at [686, 599] on icon "Next image" at bounding box center [683, 597] width 17 height 17
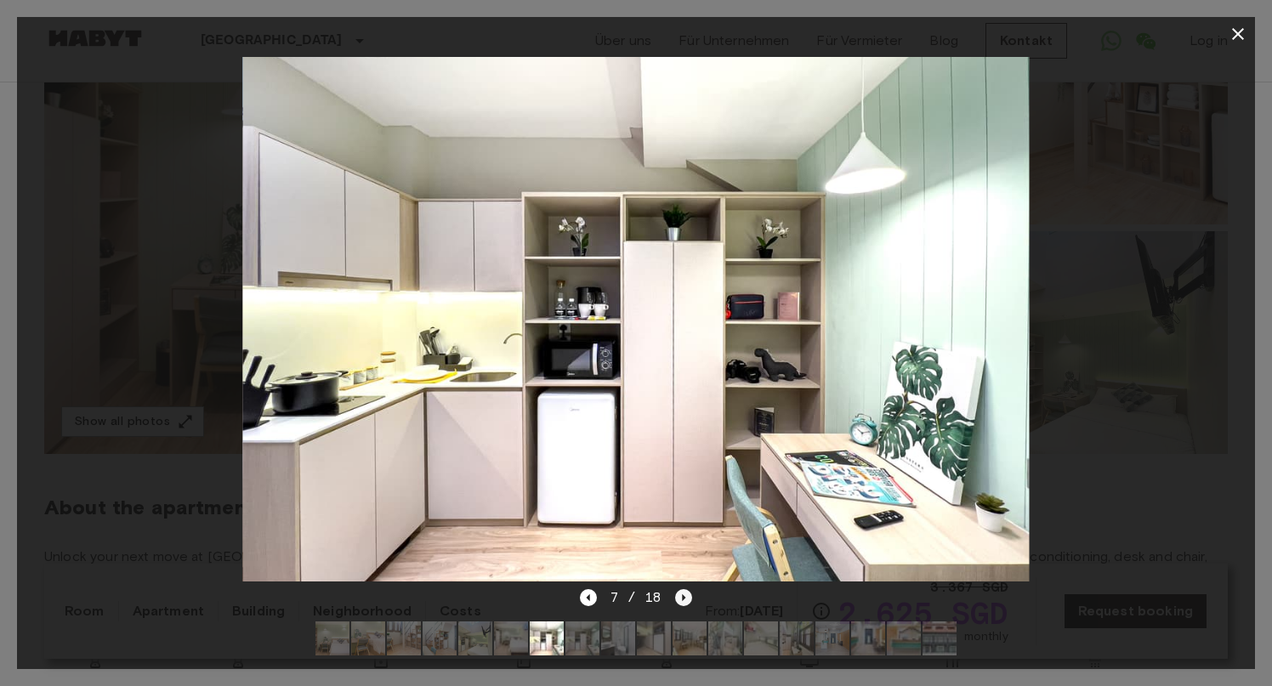
click at [686, 599] on icon "Next image" at bounding box center [683, 597] width 17 height 17
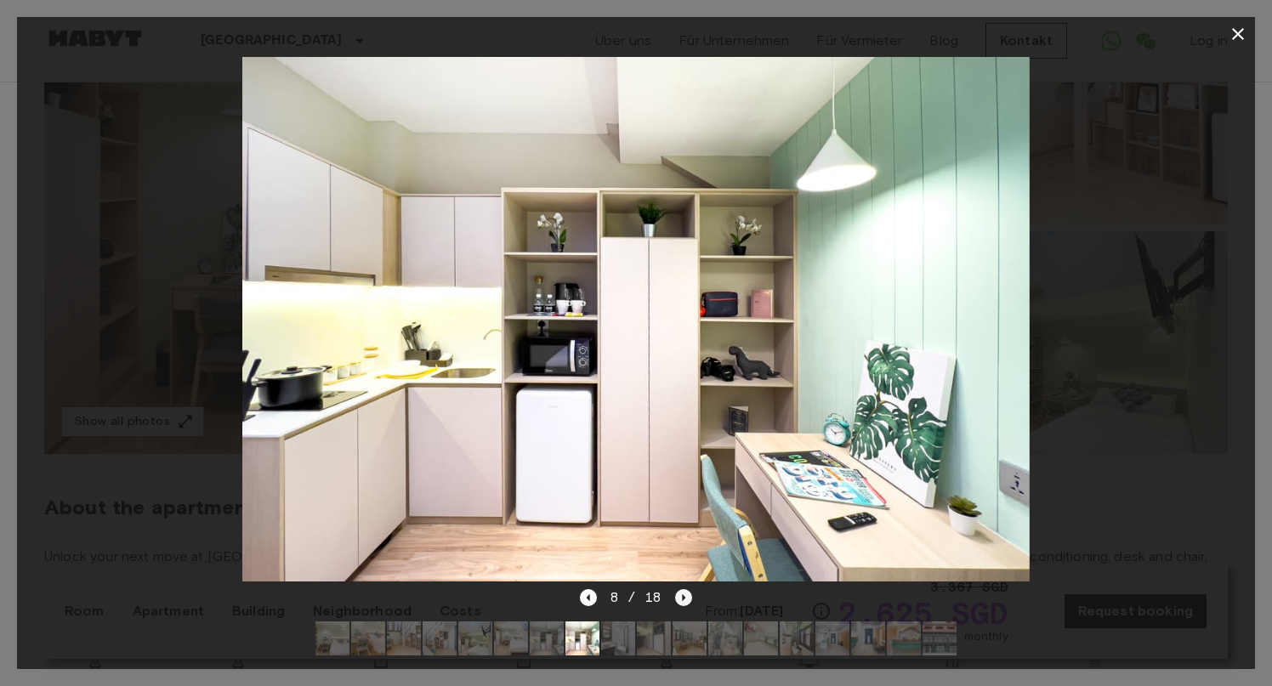
click at [686, 599] on icon "Next image" at bounding box center [683, 597] width 17 height 17
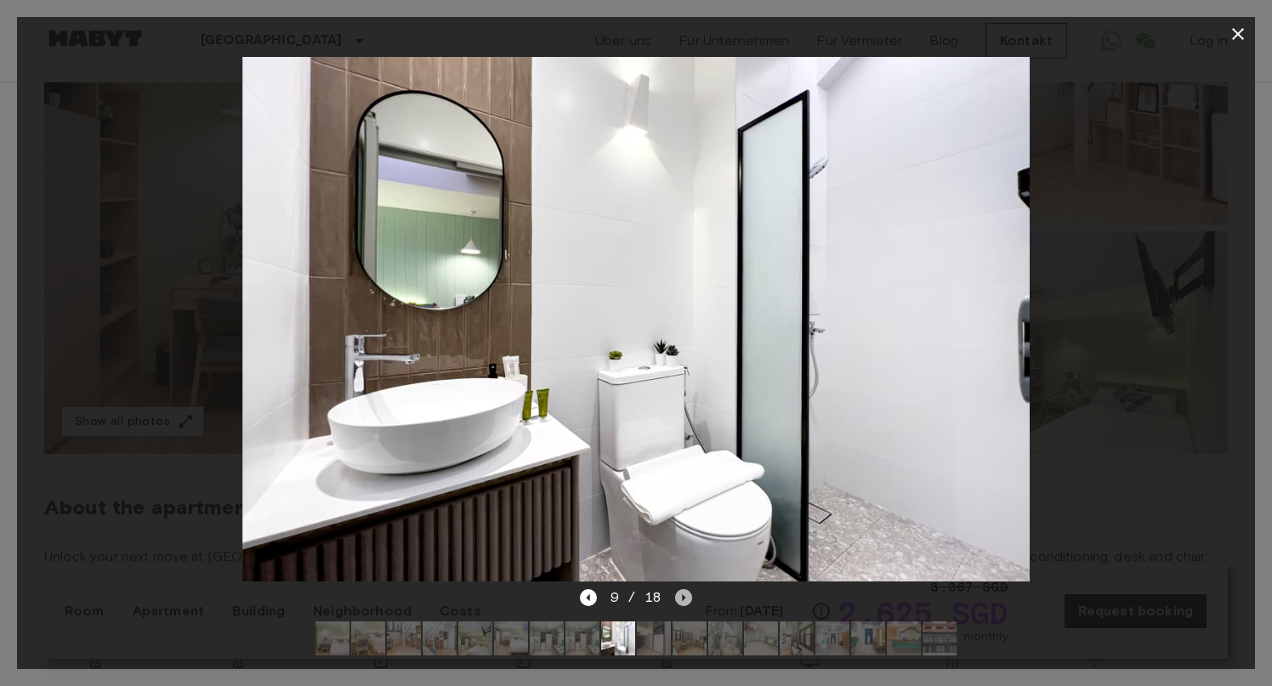
click at [686, 599] on icon "Next image" at bounding box center [683, 597] width 17 height 17
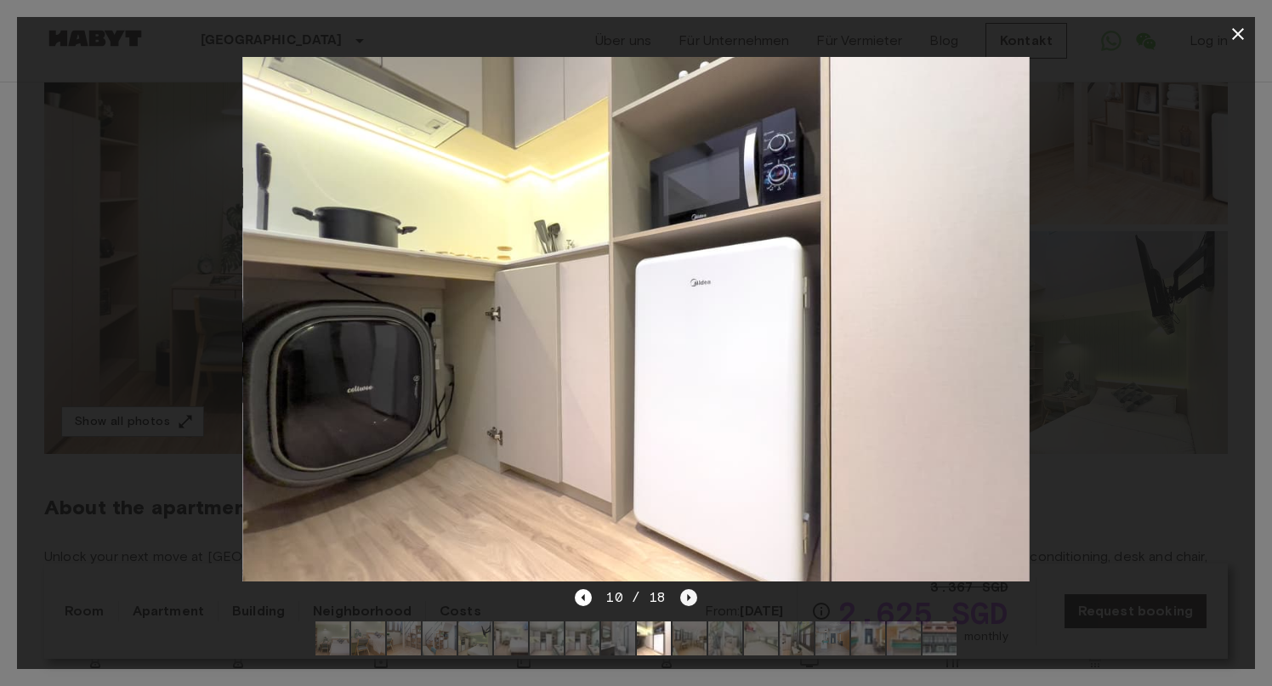
click at [687, 599] on icon "Next image" at bounding box center [688, 597] width 3 height 7
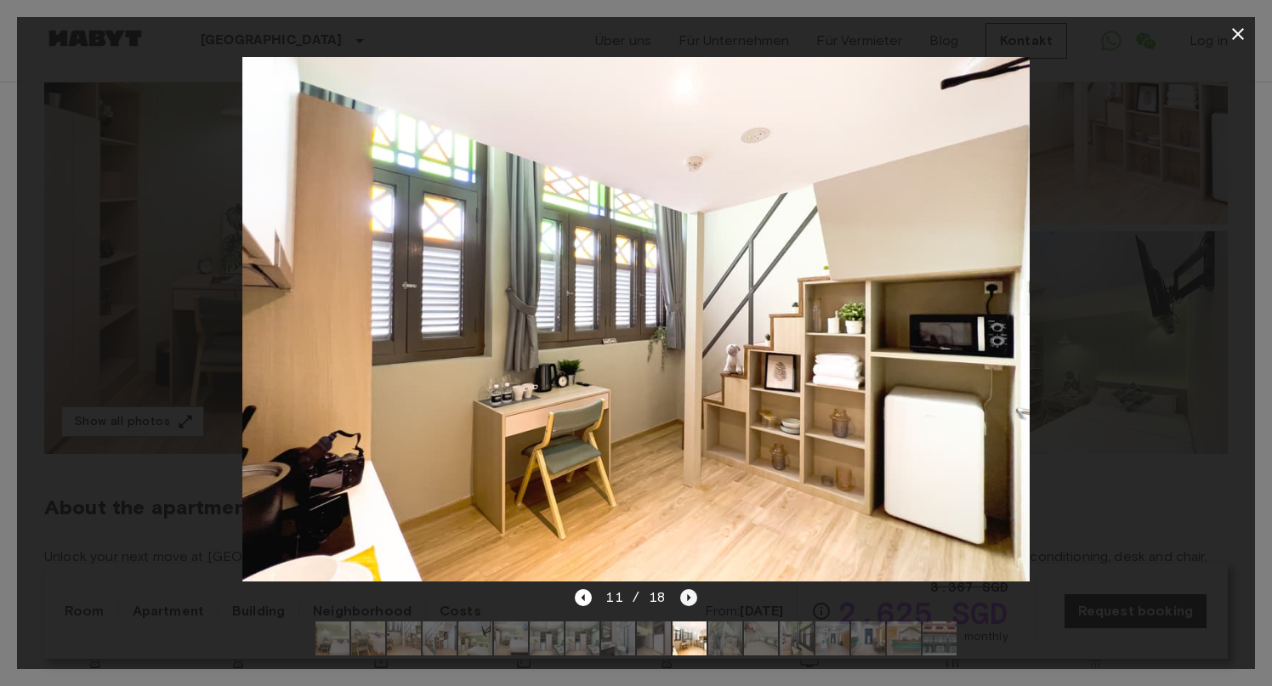
click at [687, 599] on icon "Next image" at bounding box center [688, 597] width 3 height 7
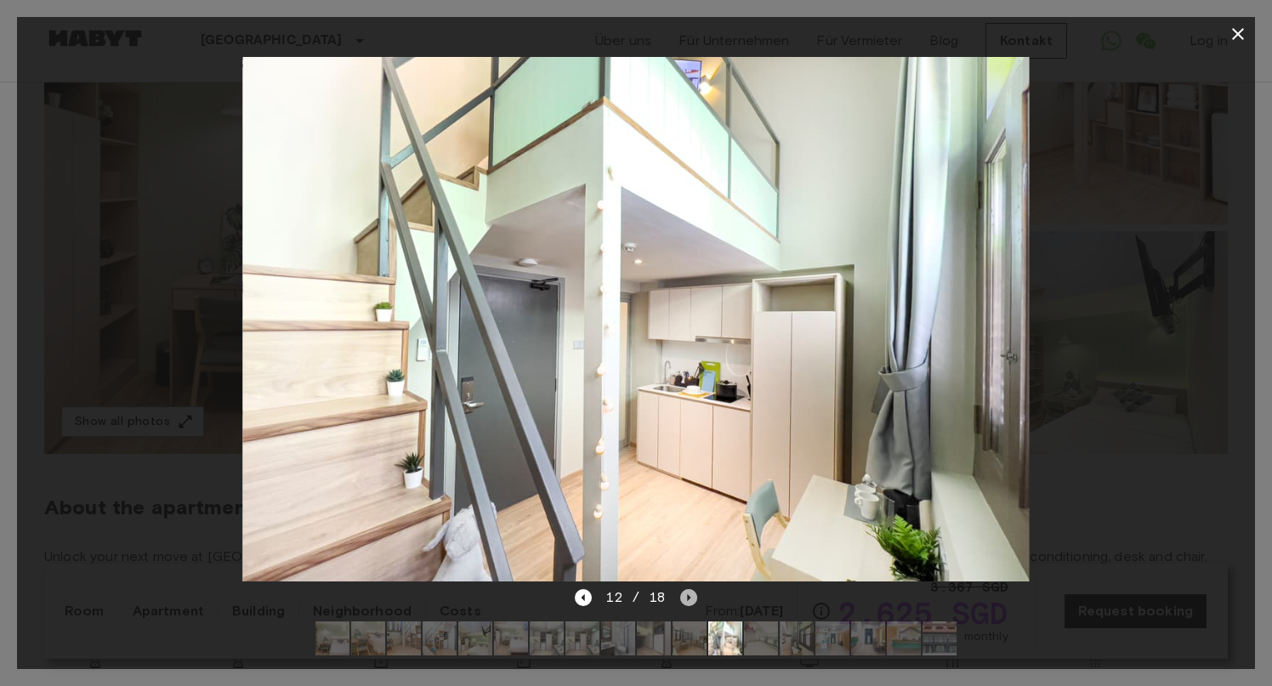
click at [687, 599] on icon "Next image" at bounding box center [688, 597] width 3 height 7
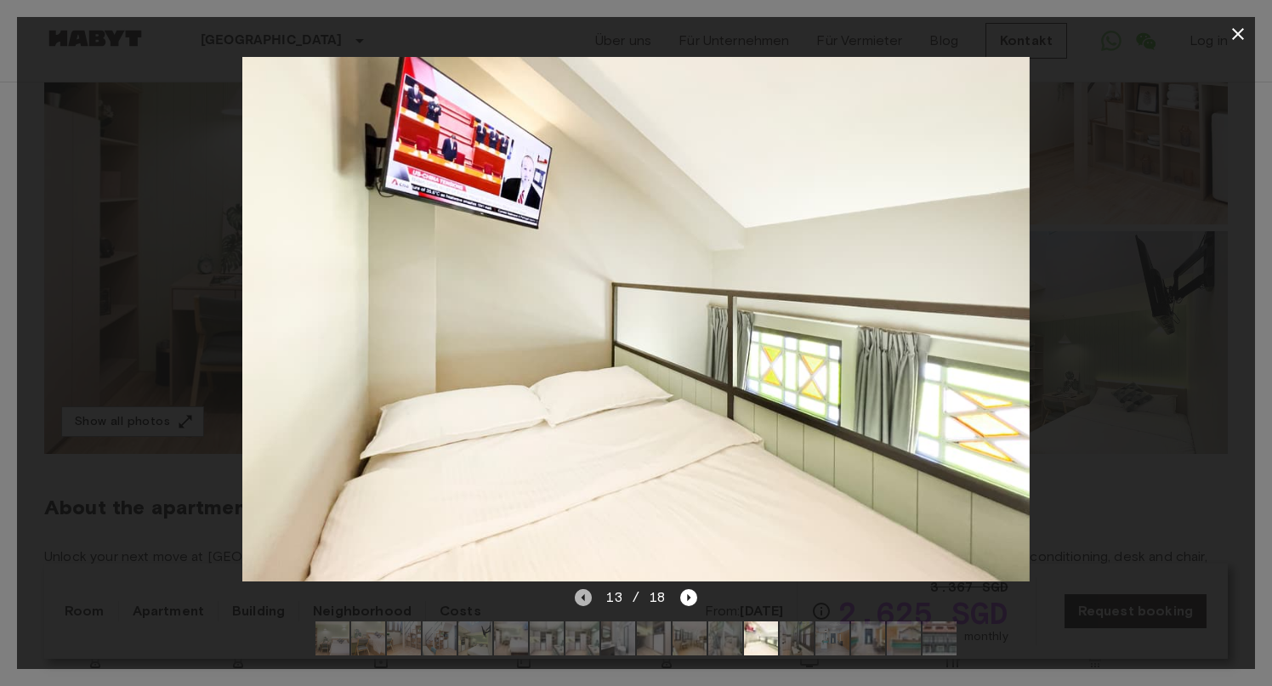
click at [587, 600] on icon "Previous image" at bounding box center [583, 597] width 17 height 17
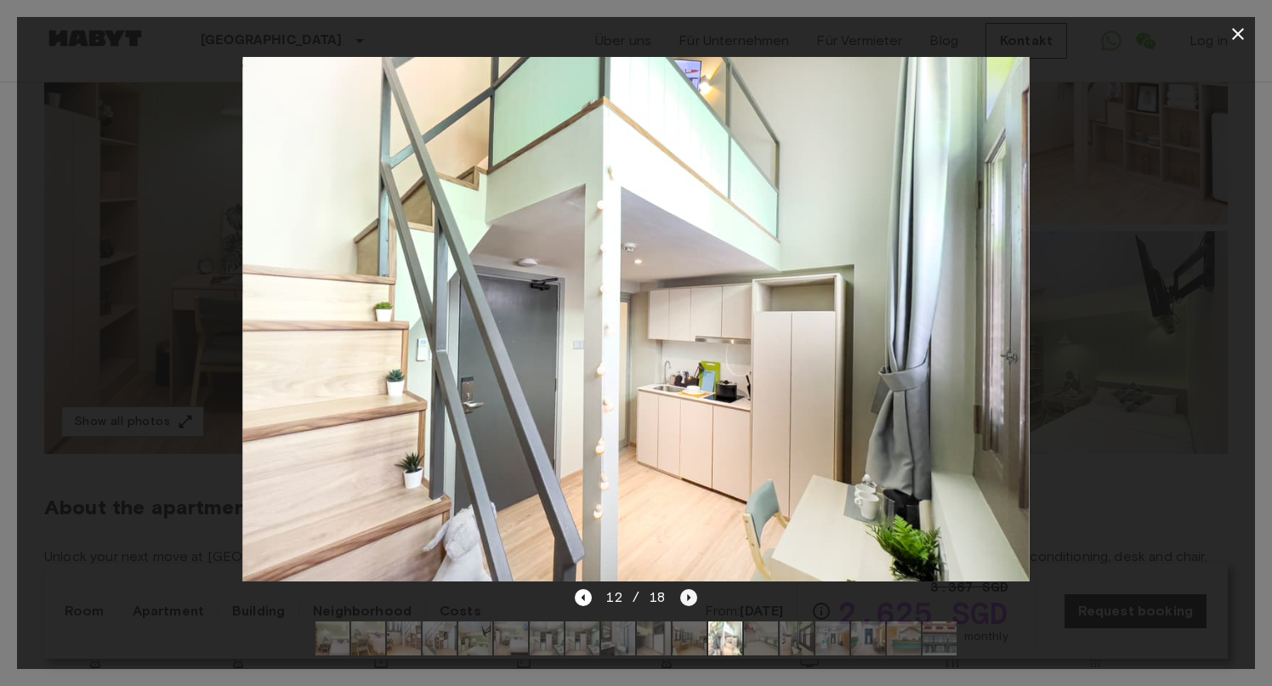
click at [682, 600] on icon "Next image" at bounding box center [688, 597] width 17 height 17
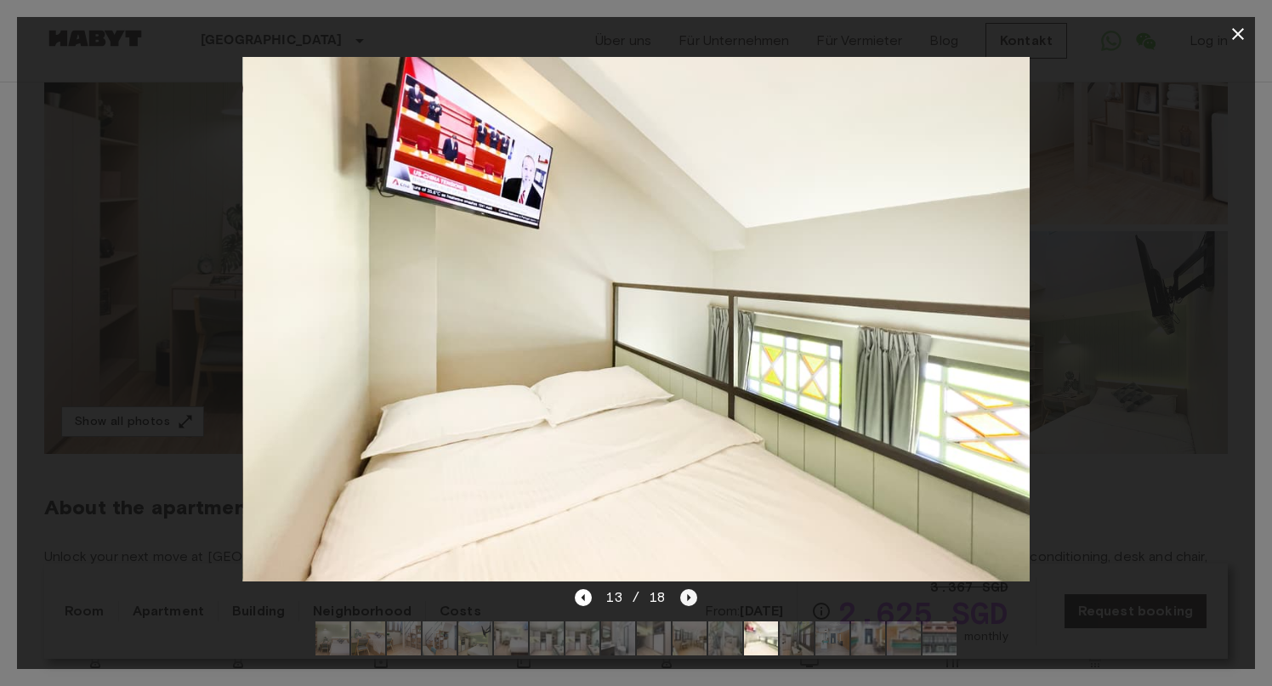
click at [682, 600] on icon "Next image" at bounding box center [688, 597] width 17 height 17
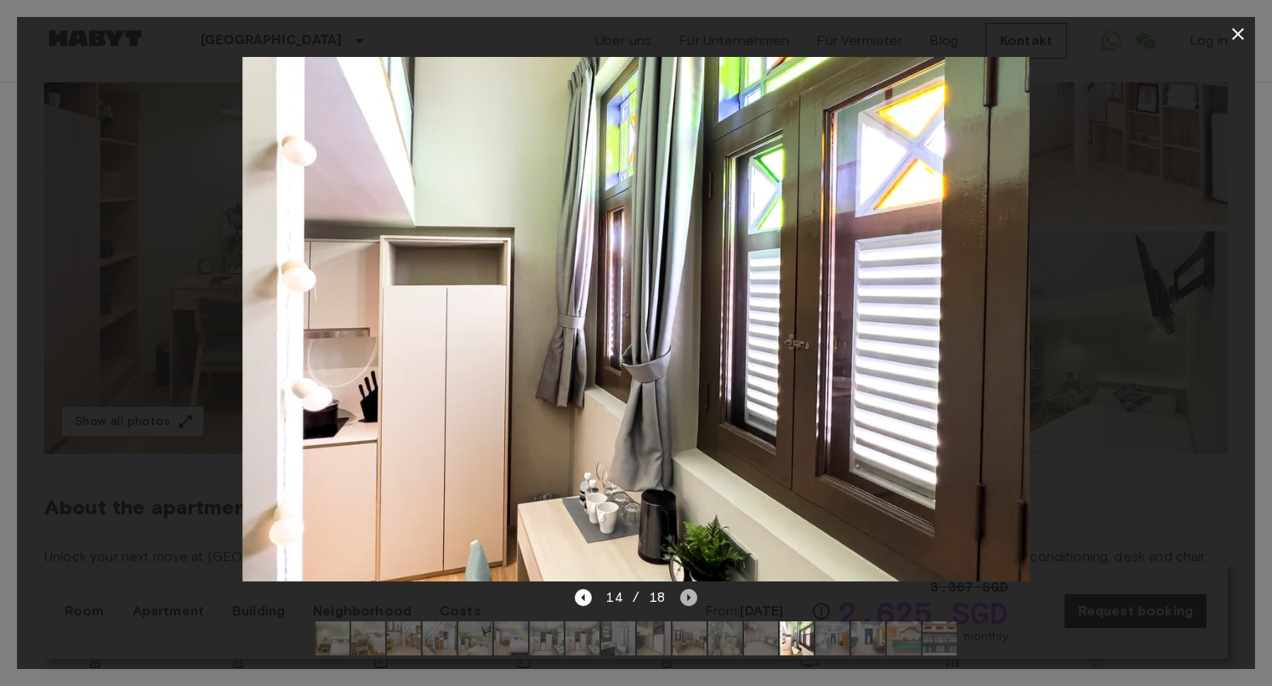
click at [687, 600] on icon "Next image" at bounding box center [688, 597] width 3 height 7
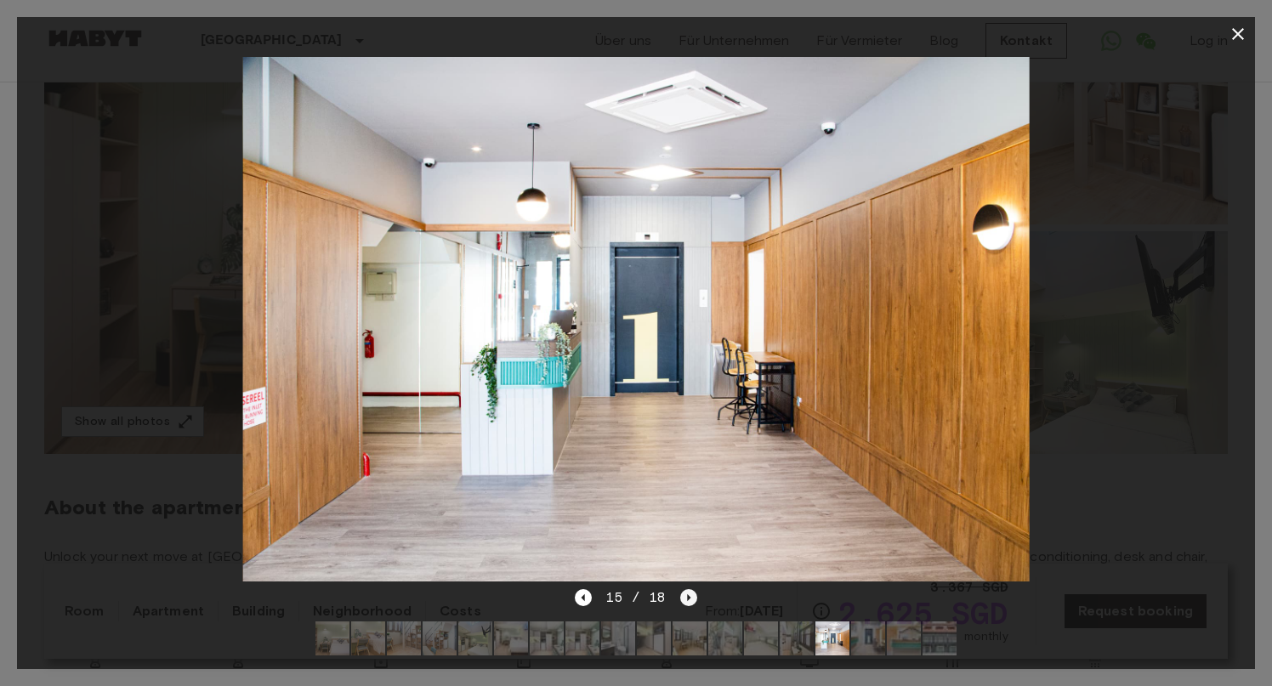
click at [687, 600] on icon "Next image" at bounding box center [688, 597] width 3 height 7
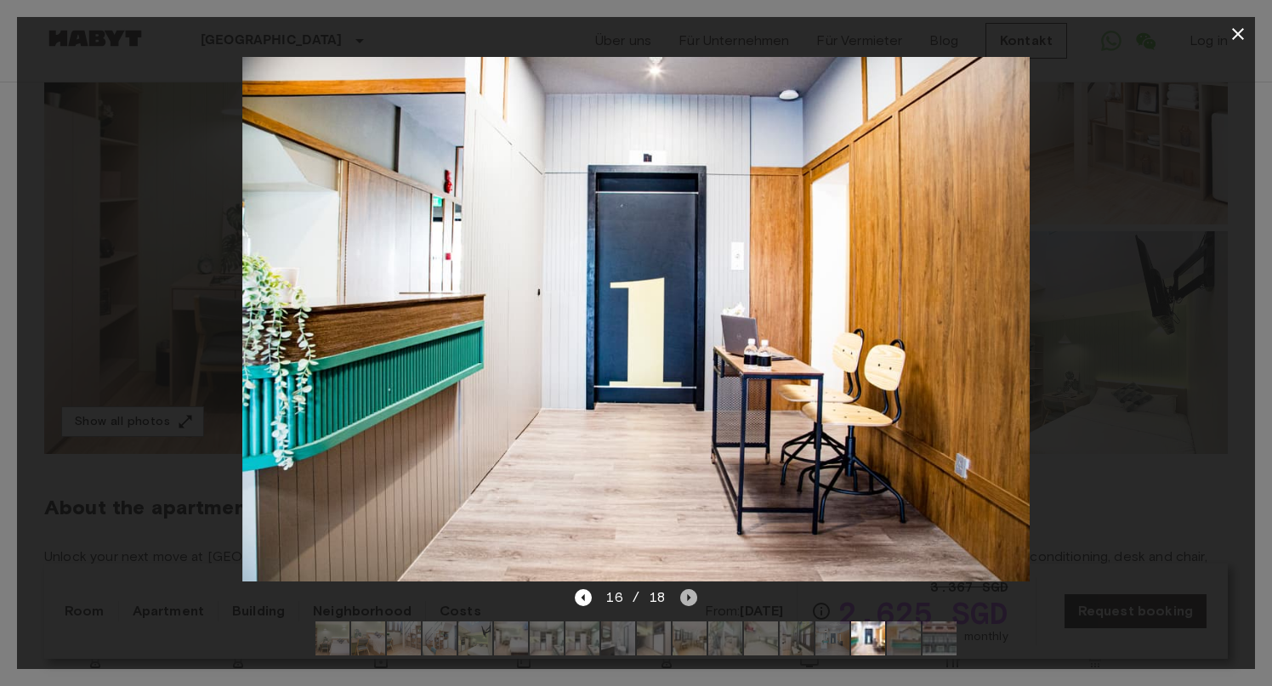
click at [687, 600] on icon "Next image" at bounding box center [688, 597] width 3 height 7
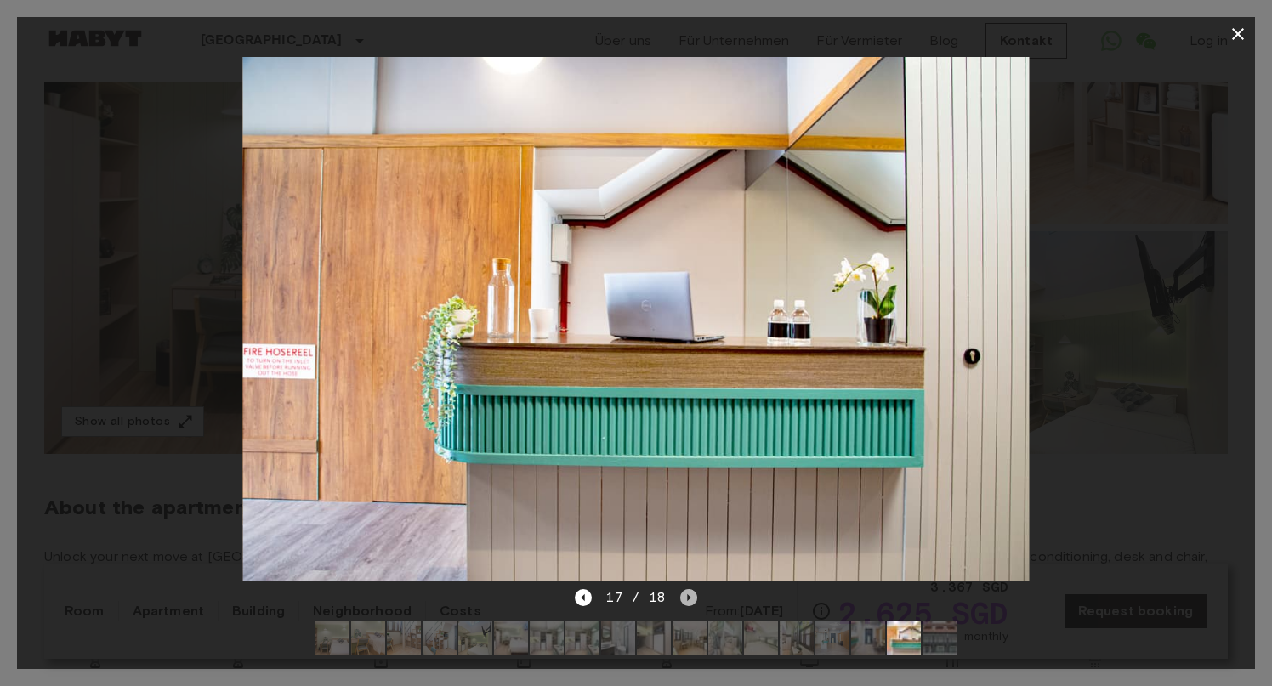
click at [687, 600] on icon "Next image" at bounding box center [688, 597] width 3 height 7
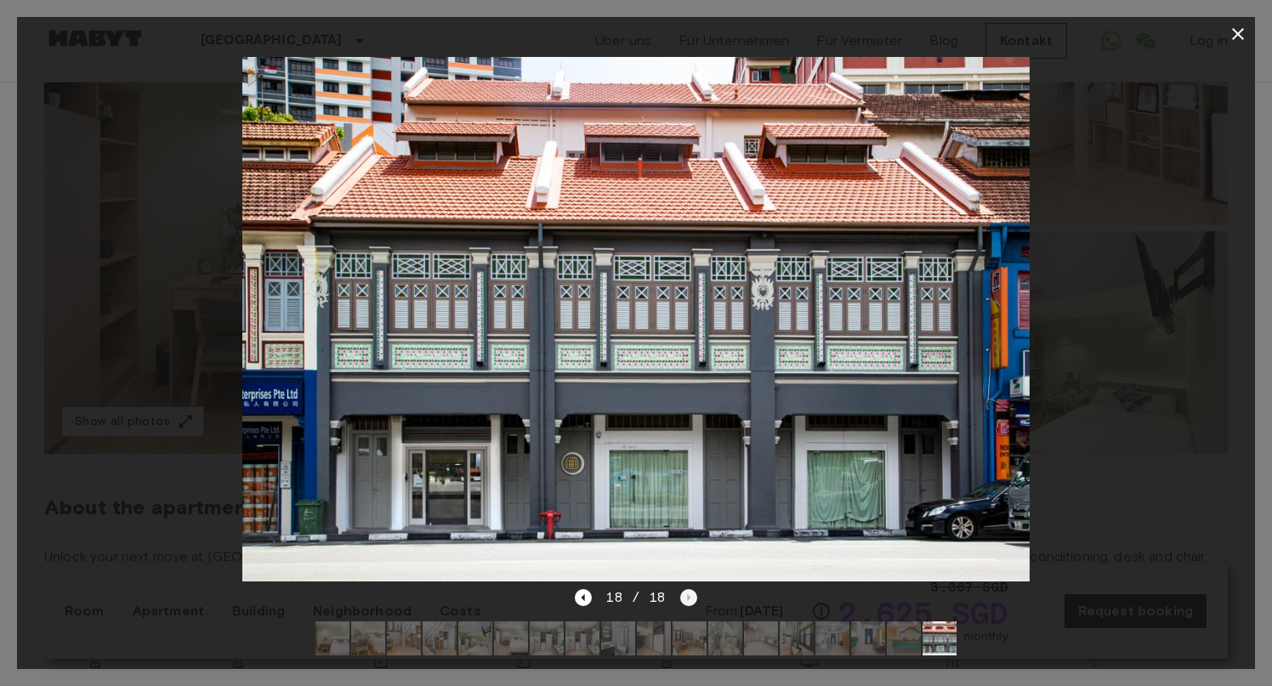
click at [686, 600] on div "18 / 18" at bounding box center [636, 598] width 122 height 20
click at [1236, 38] on icon "button" at bounding box center [1238, 34] width 20 height 20
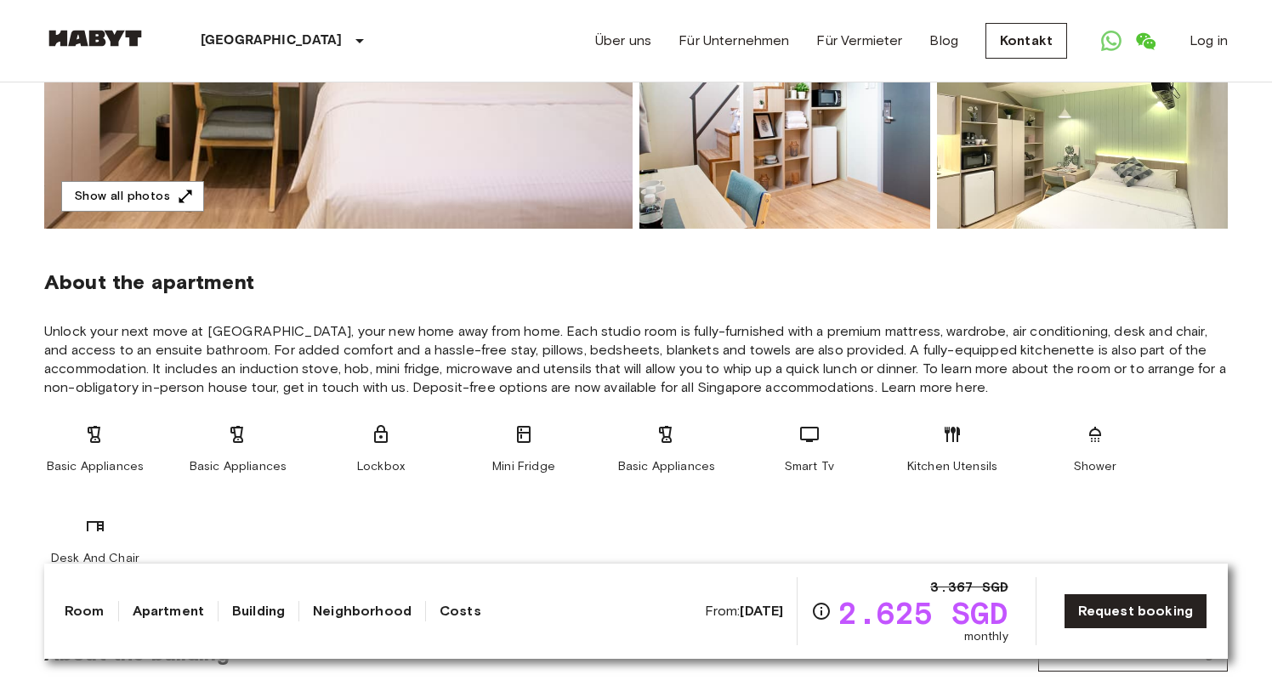
scroll to position [445, 0]
